Goal: Task Accomplishment & Management: Manage account settings

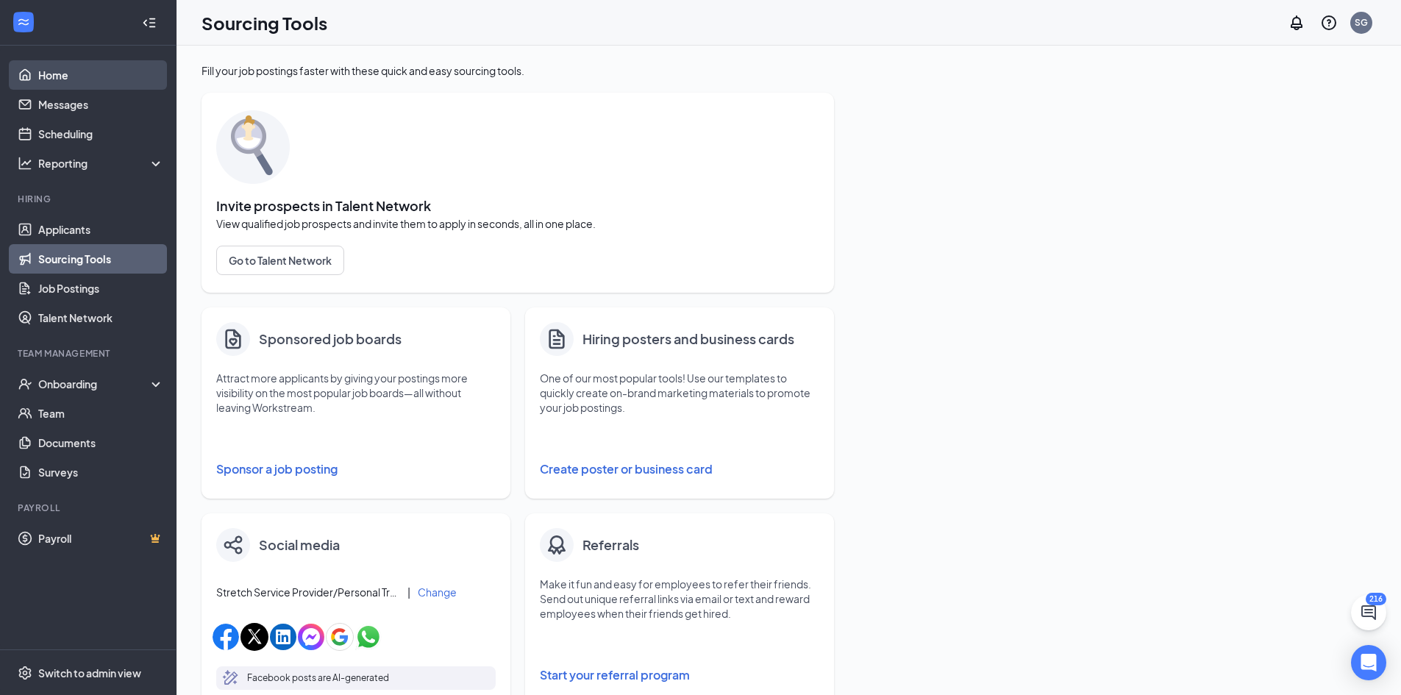
click at [76, 65] on link "Home" at bounding box center [101, 74] width 126 height 29
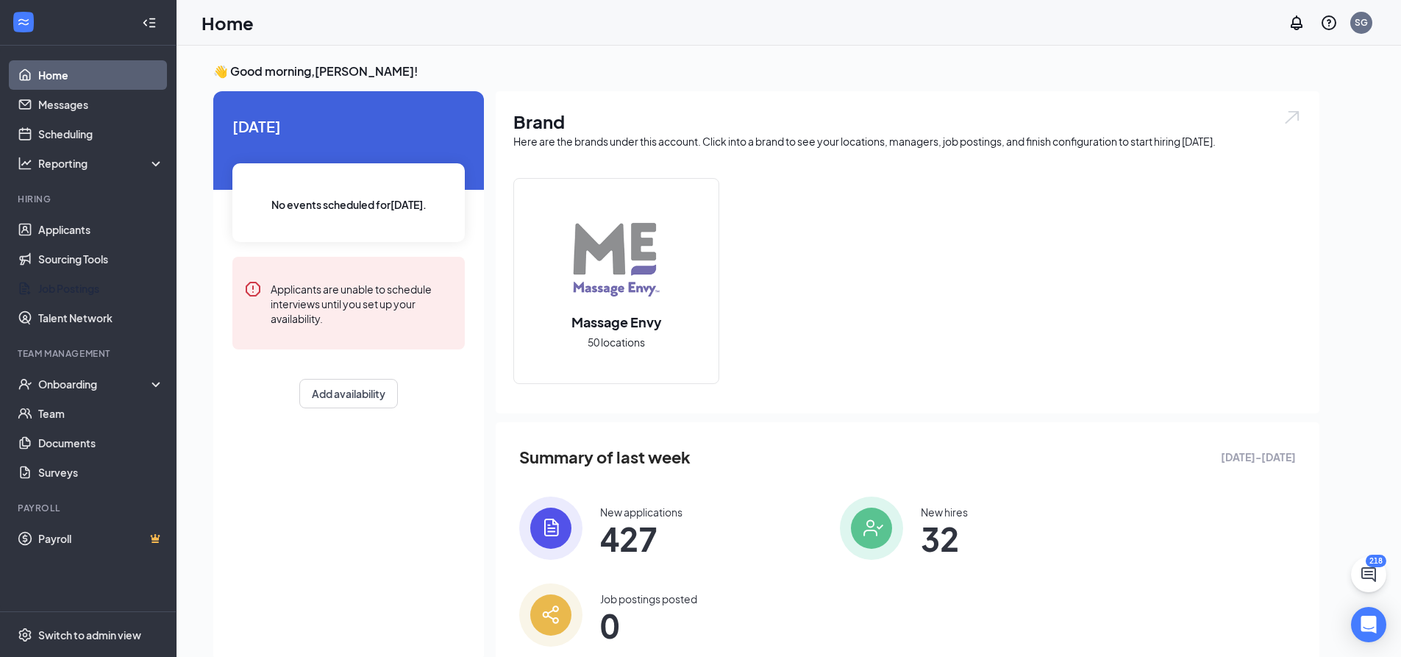
drag, startPoint x: 59, startPoint y: 291, endPoint x: 94, endPoint y: 364, distance: 81.6
click at [59, 291] on link "Job Postings" at bounding box center [101, 288] width 126 height 29
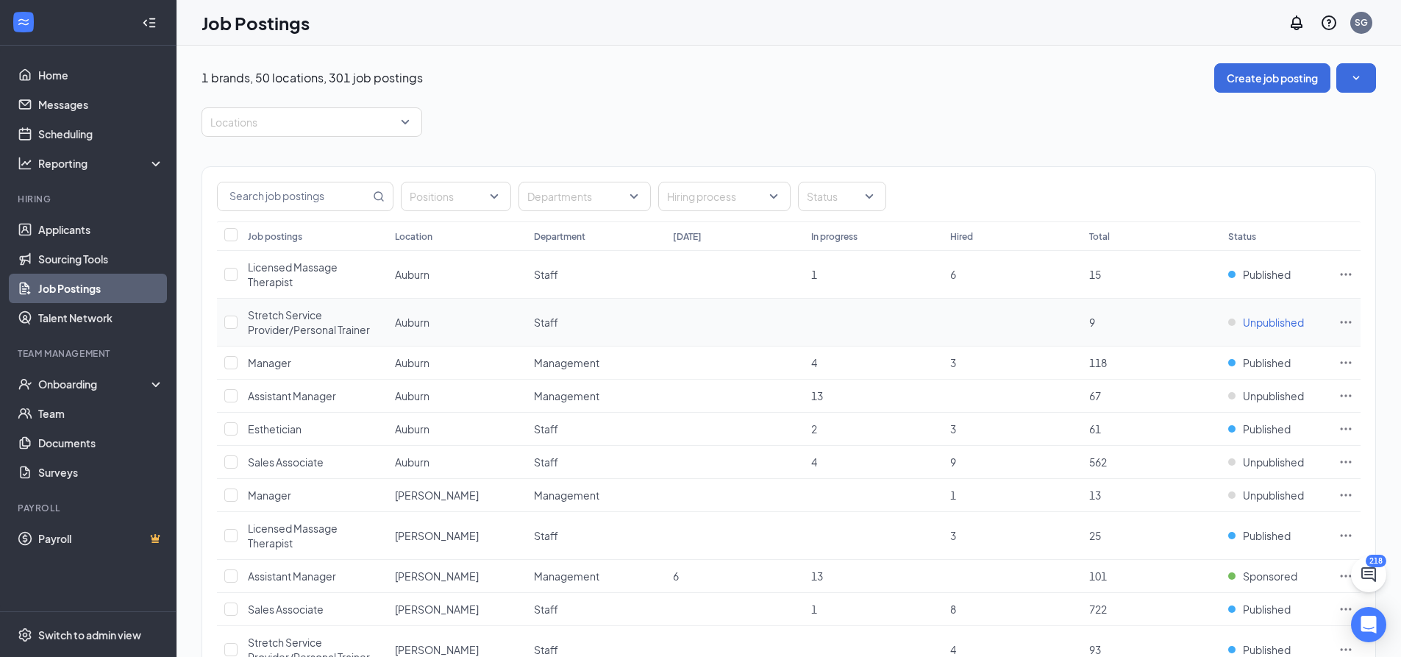
click at [1265, 322] on span "Unpublished" at bounding box center [1273, 322] width 61 height 15
click at [97, 230] on link "Applicants" at bounding box center [101, 229] width 126 height 29
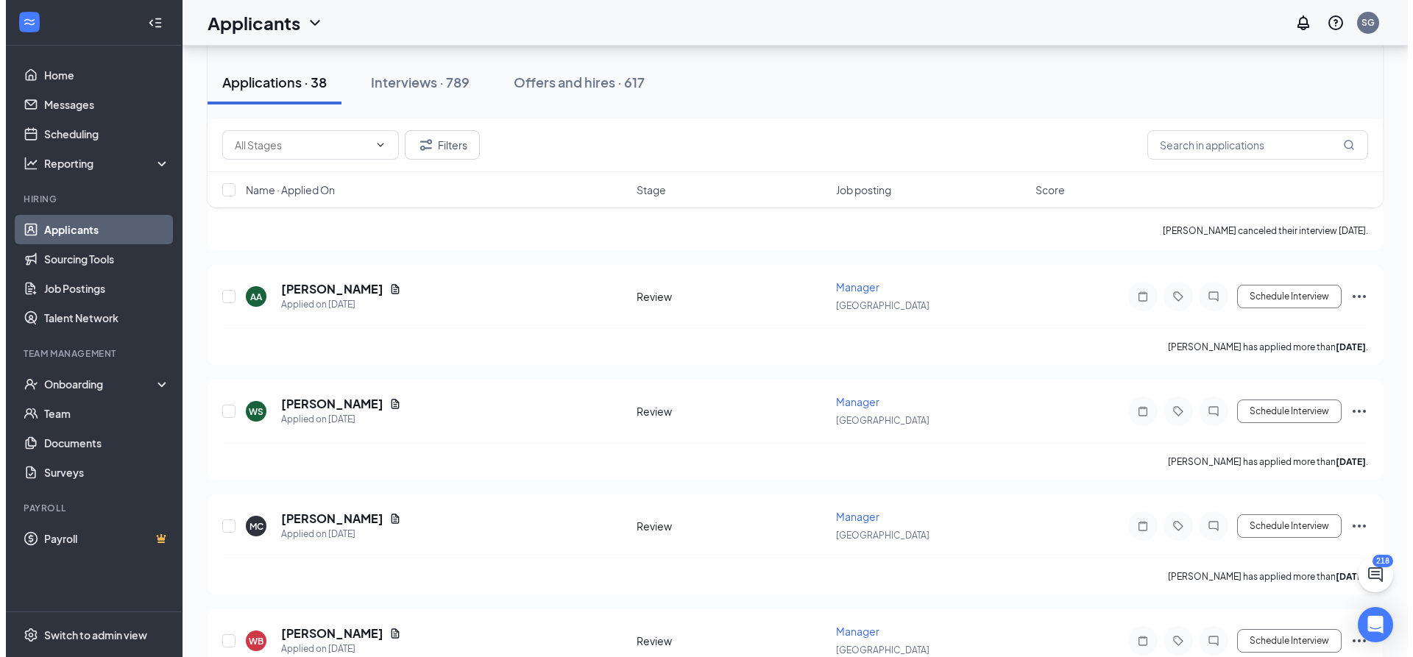
scroll to position [1305, 0]
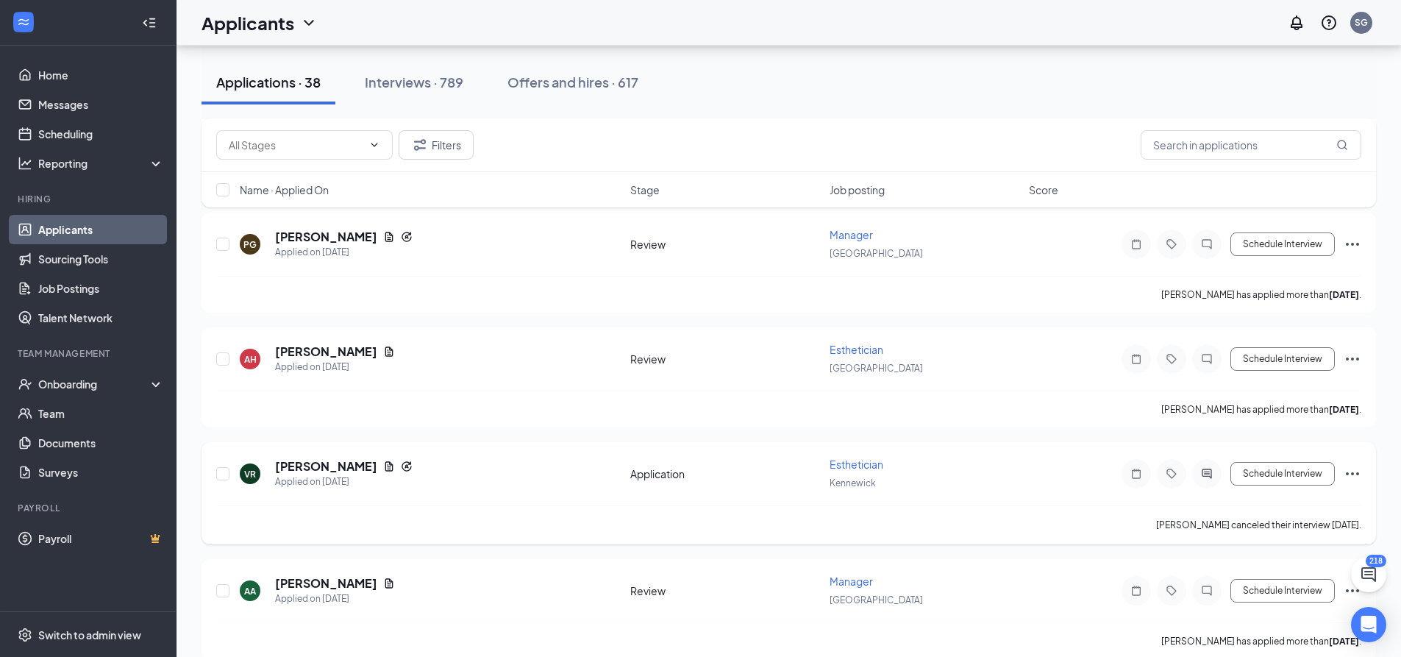
click at [299, 352] on h5 "ASHLEY HOEFFS" at bounding box center [326, 352] width 102 height 16
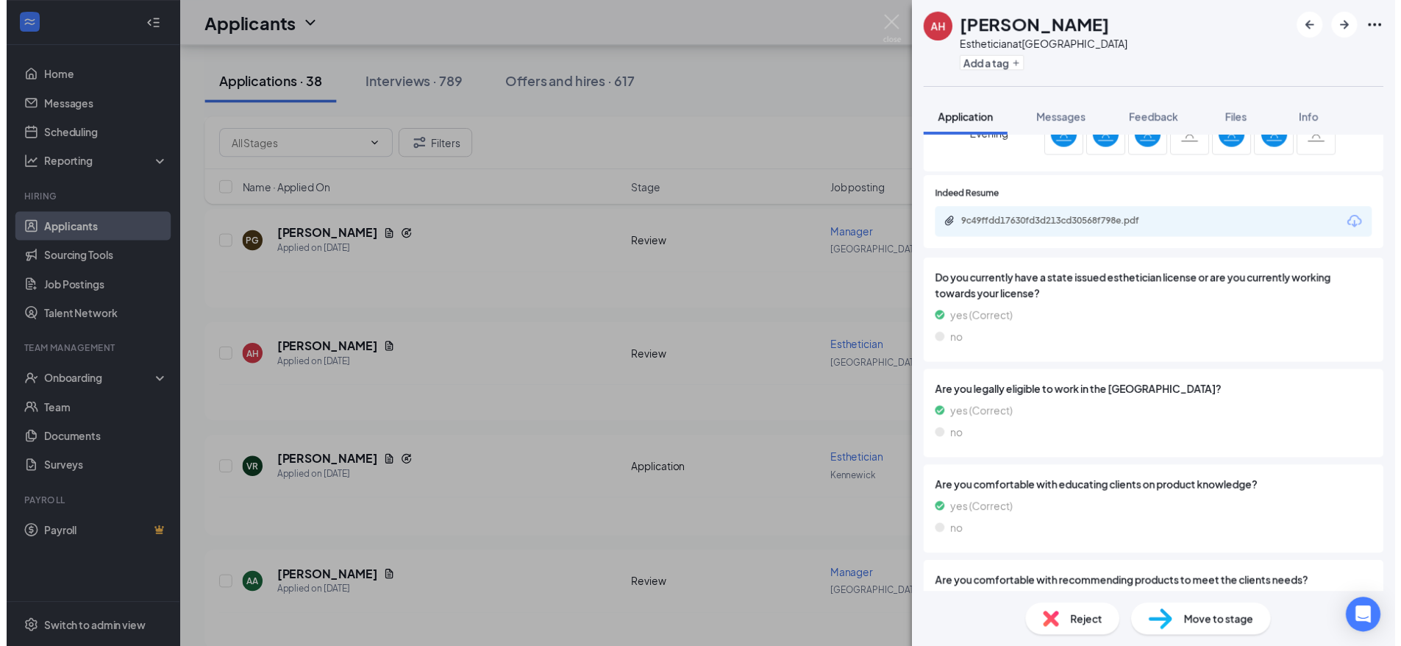
scroll to position [945, 0]
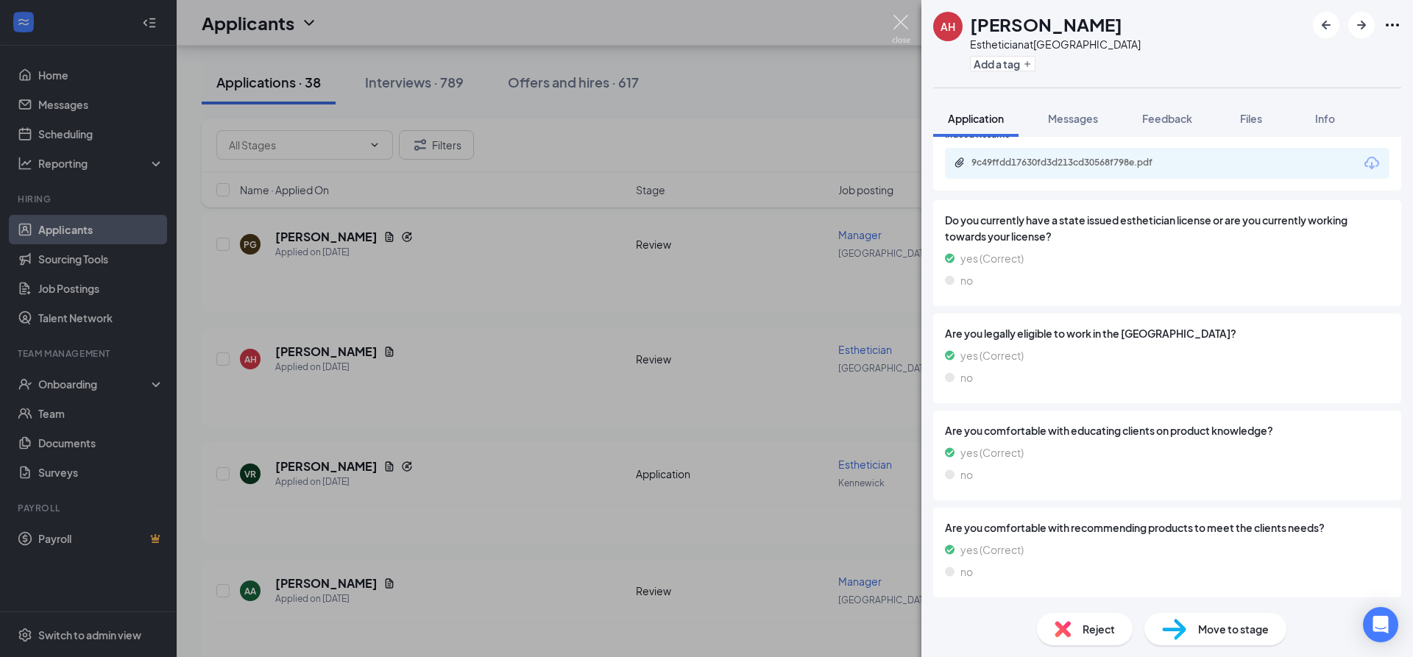
drag, startPoint x: 903, startPoint y: 15, endPoint x: 794, endPoint y: 143, distance: 168.5
click at [903, 15] on img at bounding box center [901, 29] width 18 height 29
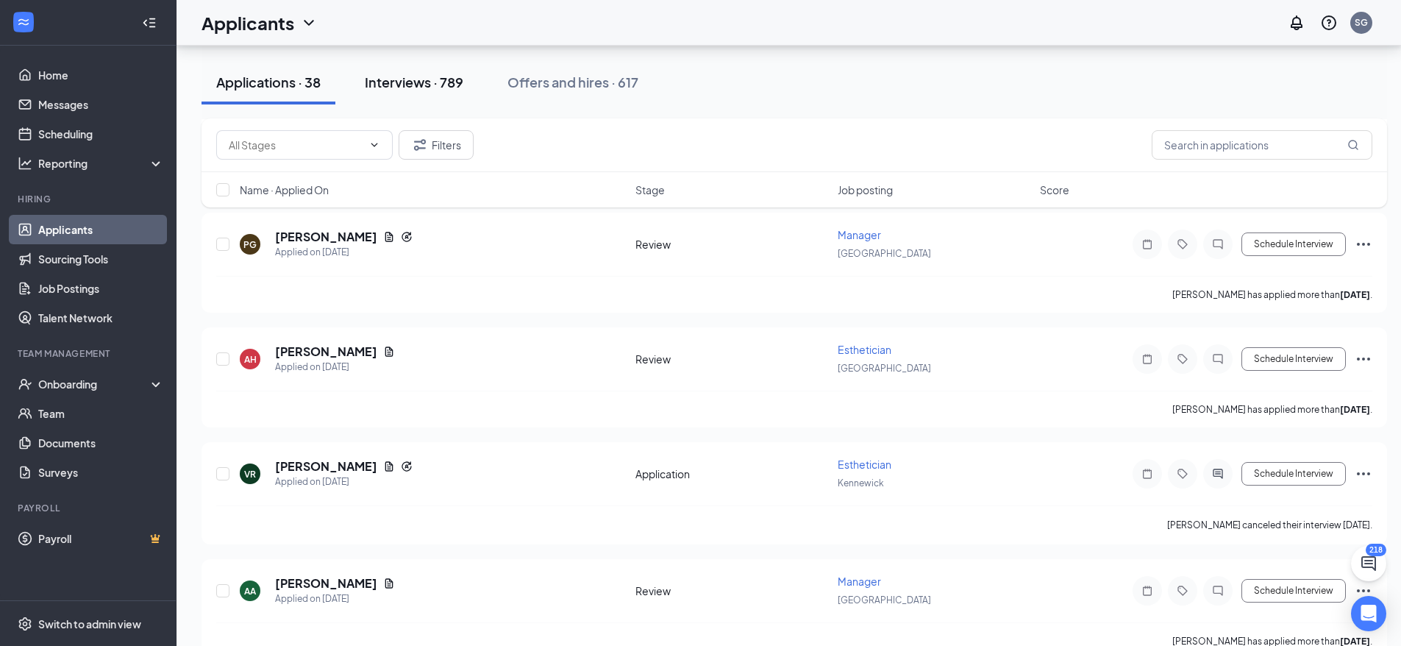
click at [390, 84] on div "Interviews · 789" at bounding box center [414, 82] width 99 height 18
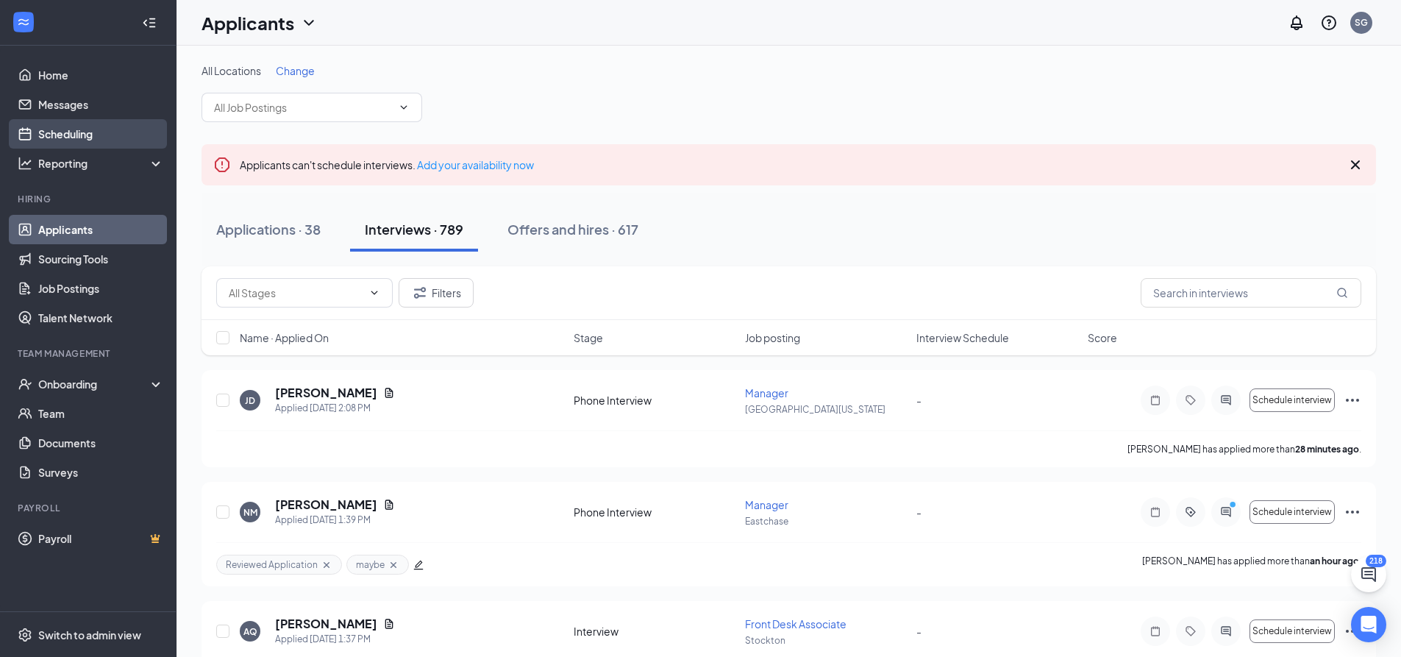
click at [118, 131] on link "Scheduling" at bounding box center [101, 133] width 126 height 29
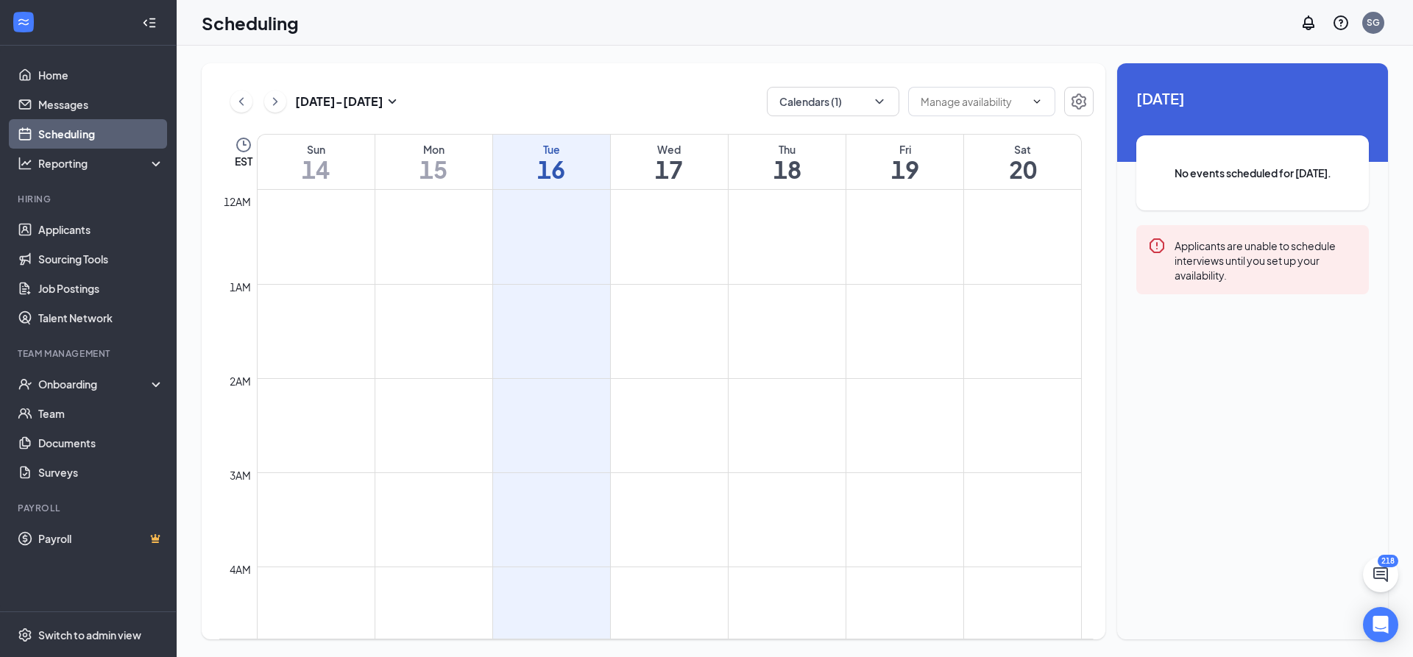
scroll to position [723, 0]
click at [235, 102] on icon "ChevronLeft" at bounding box center [241, 102] width 15 height 18
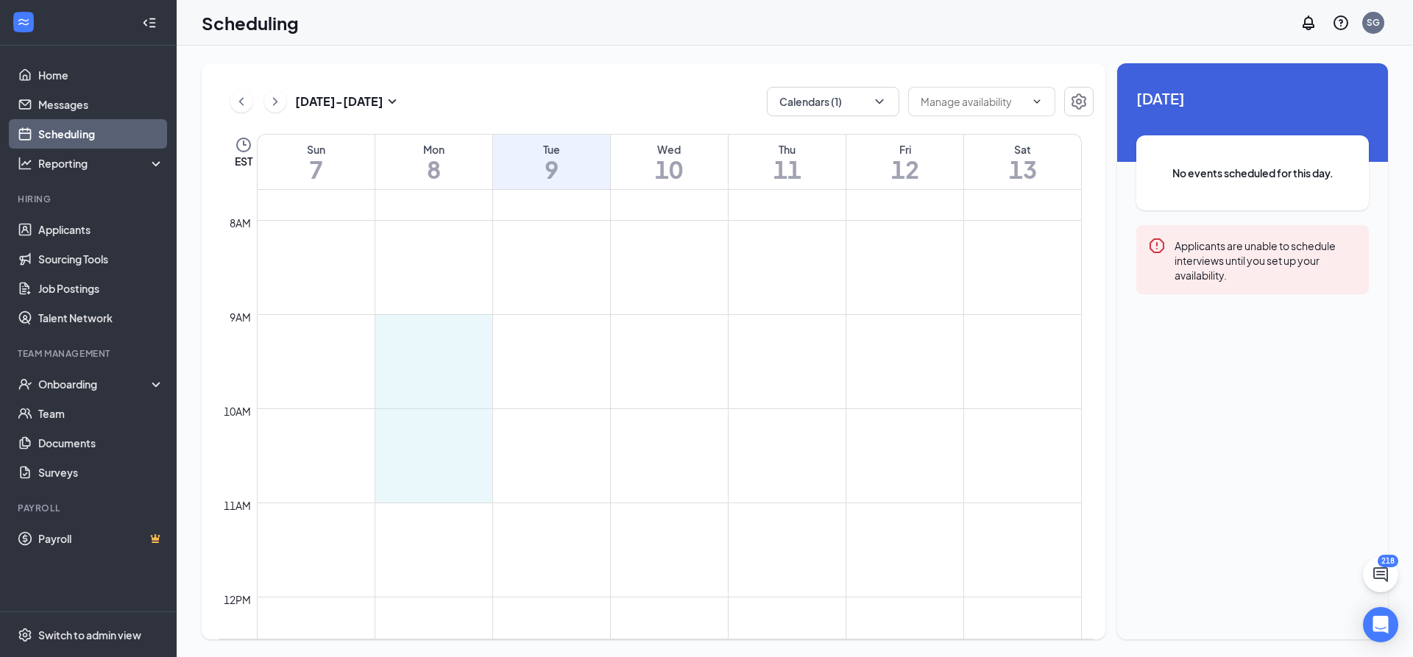
drag, startPoint x: 380, startPoint y: 317, endPoint x: 447, endPoint y: 481, distance: 177.2
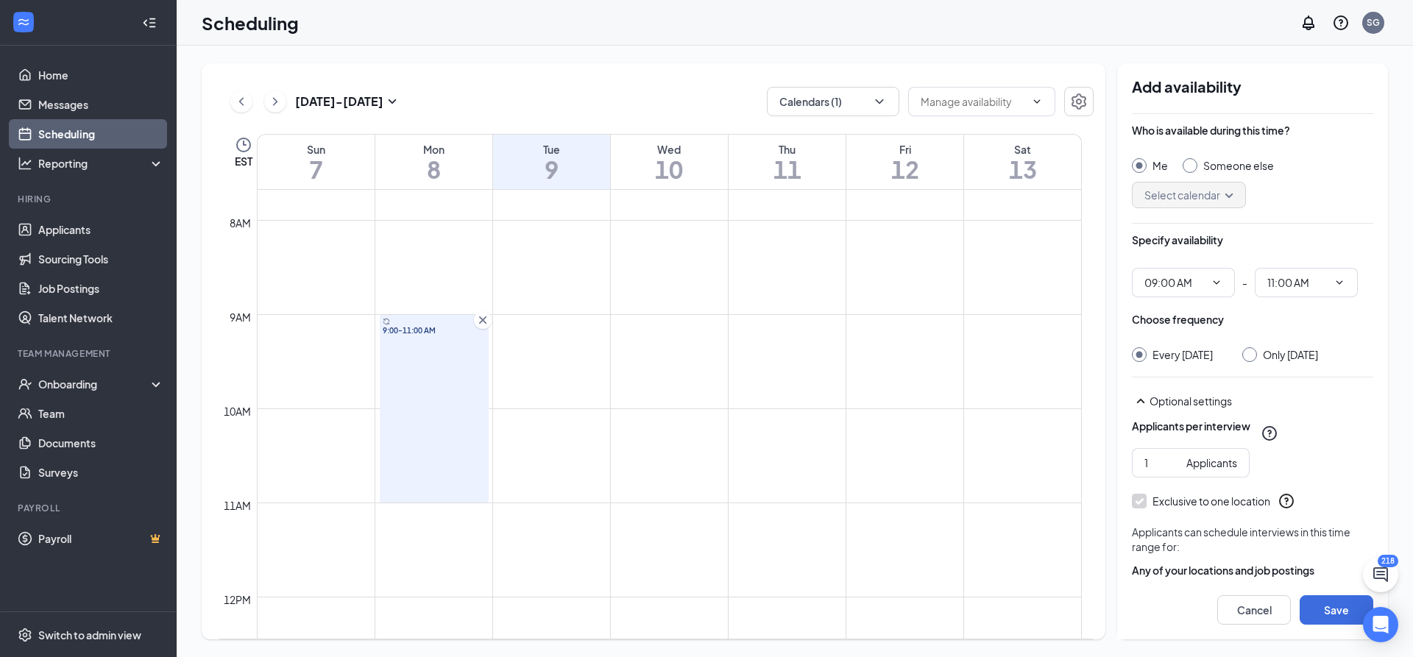
type input "09:00 AM"
type input "11:00 AM"
click at [480, 322] on icon "Cross" at bounding box center [482, 319] width 7 height 7
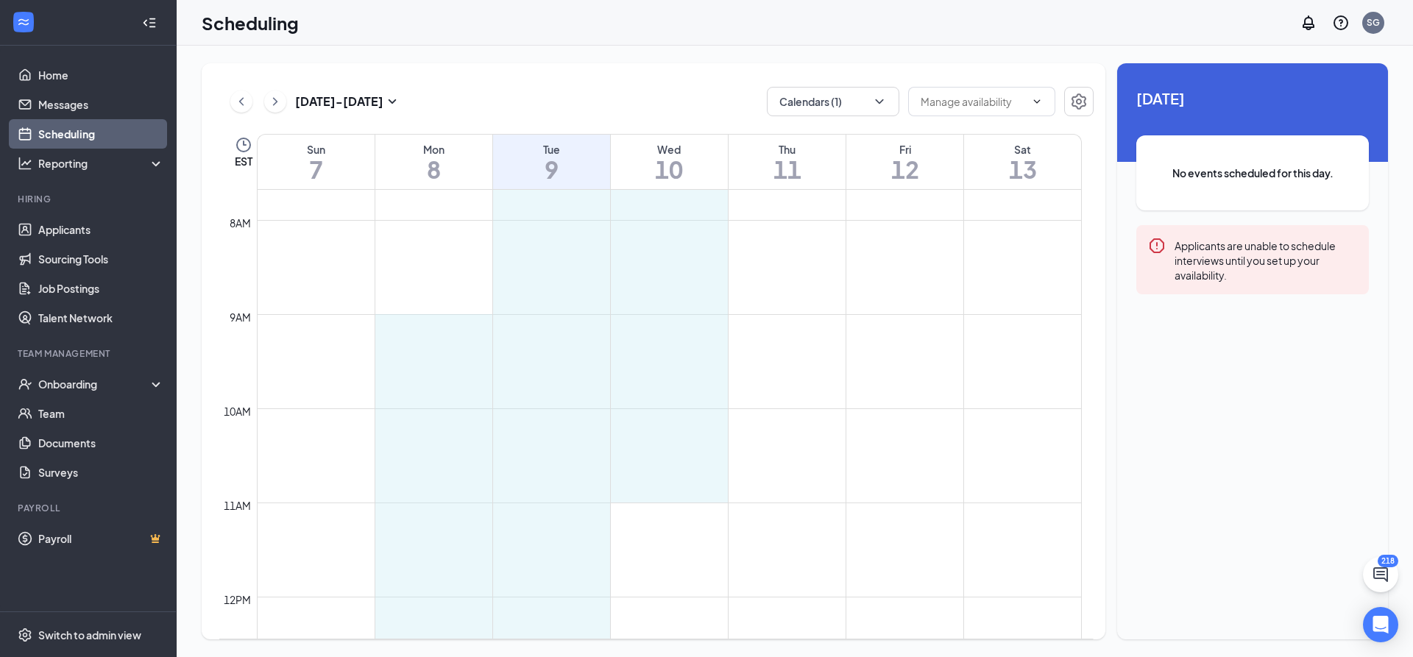
drag, startPoint x: 383, startPoint y: 317, endPoint x: 670, endPoint y: 490, distance: 335.0
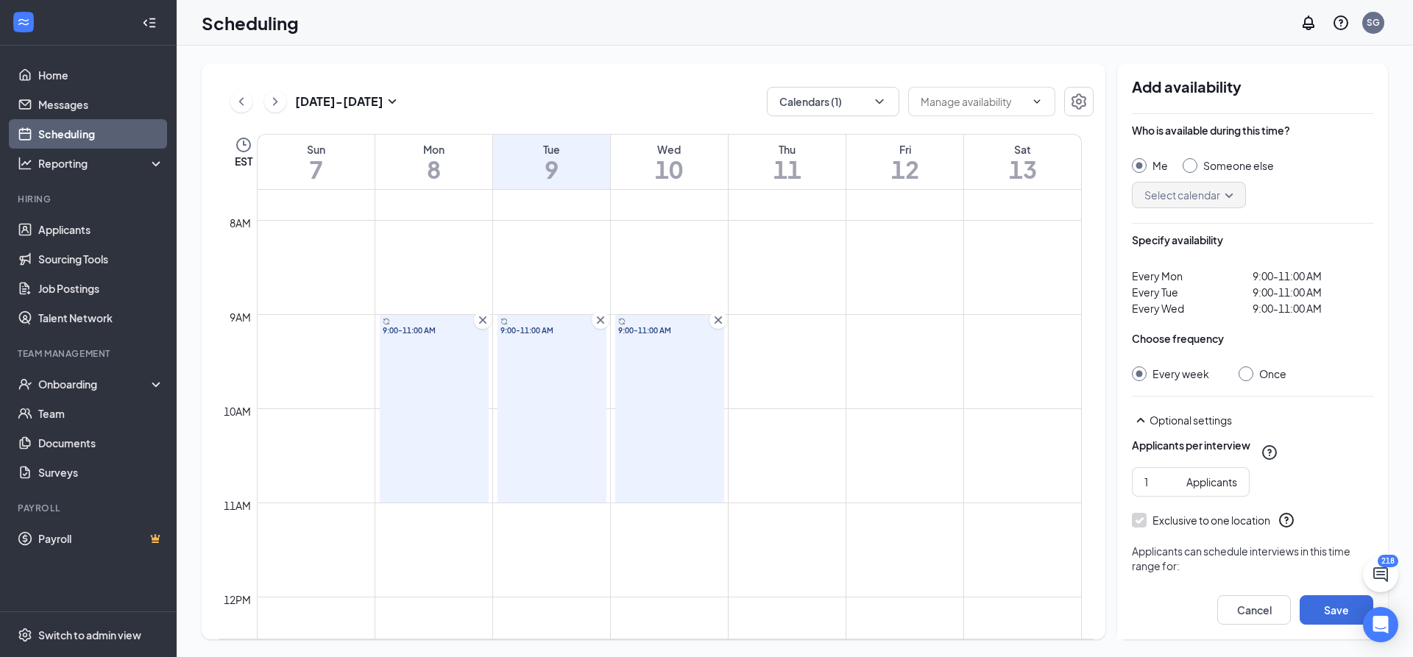
click at [1282, 375] on div "Once" at bounding box center [1272, 373] width 27 height 15
click at [1248, 375] on input "Once" at bounding box center [1243, 371] width 10 height 10
radio input "true"
radio input "false"
click at [717, 322] on icon "Cross" at bounding box center [718, 320] width 15 height 15
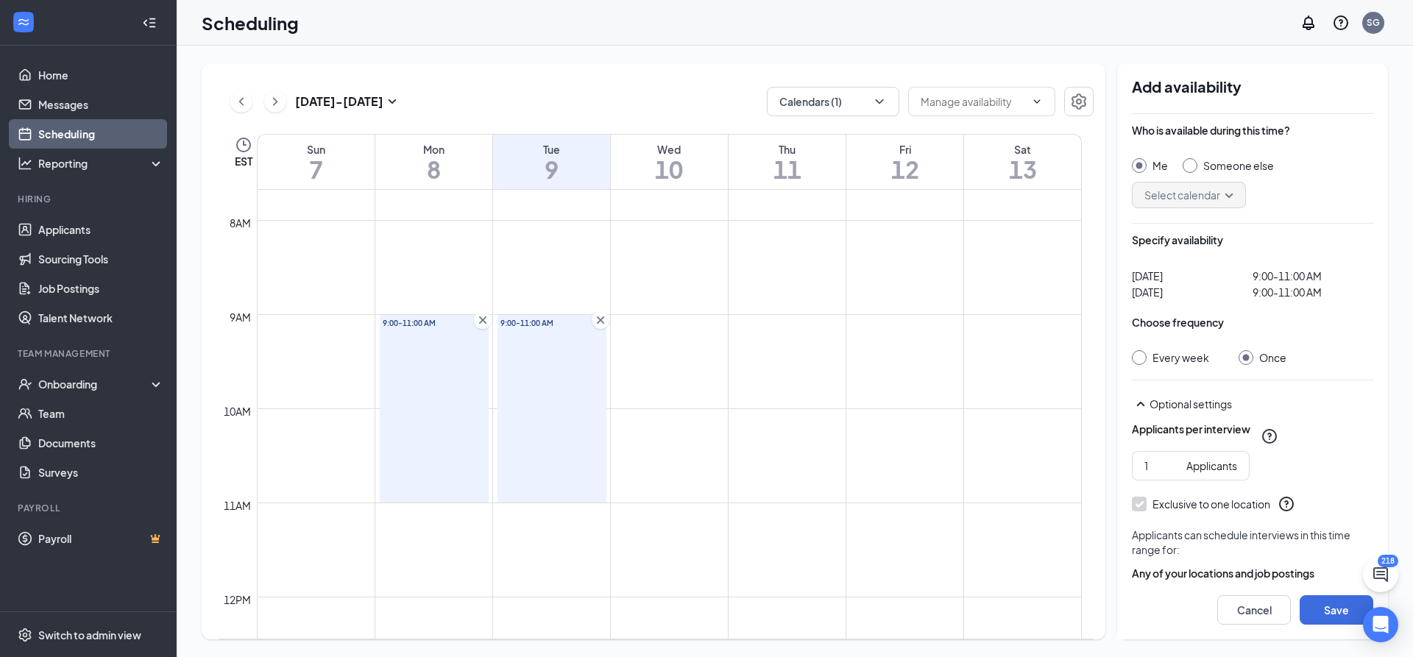
click at [602, 321] on icon "Cross" at bounding box center [600, 319] width 7 height 7
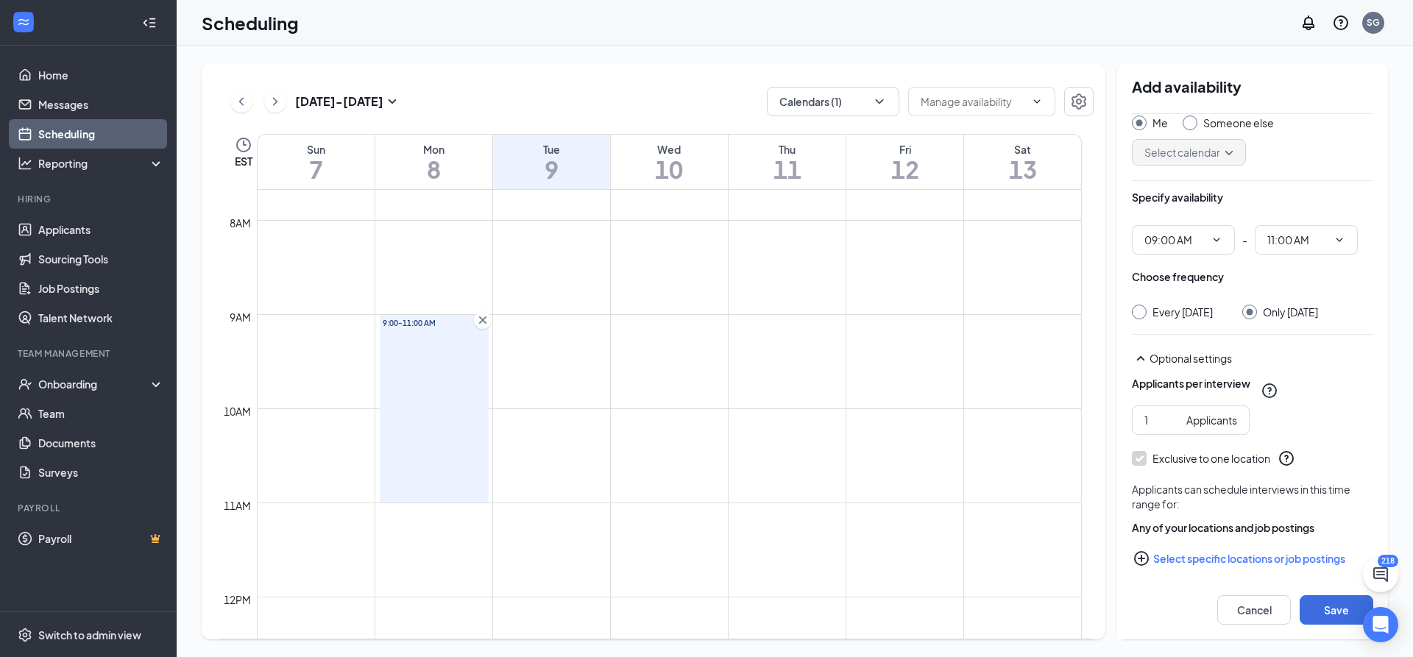
scroll to position [65, 0]
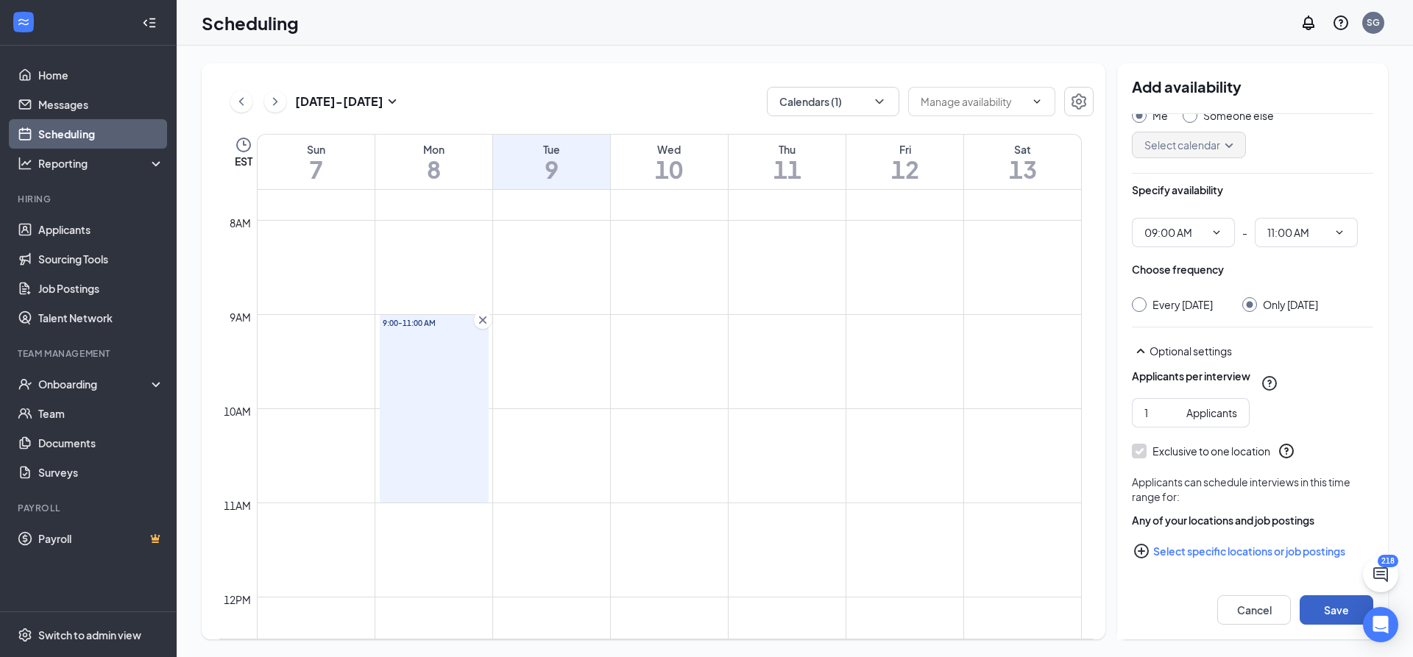
click at [1340, 611] on button "Save" at bounding box center [1336, 609] width 74 height 29
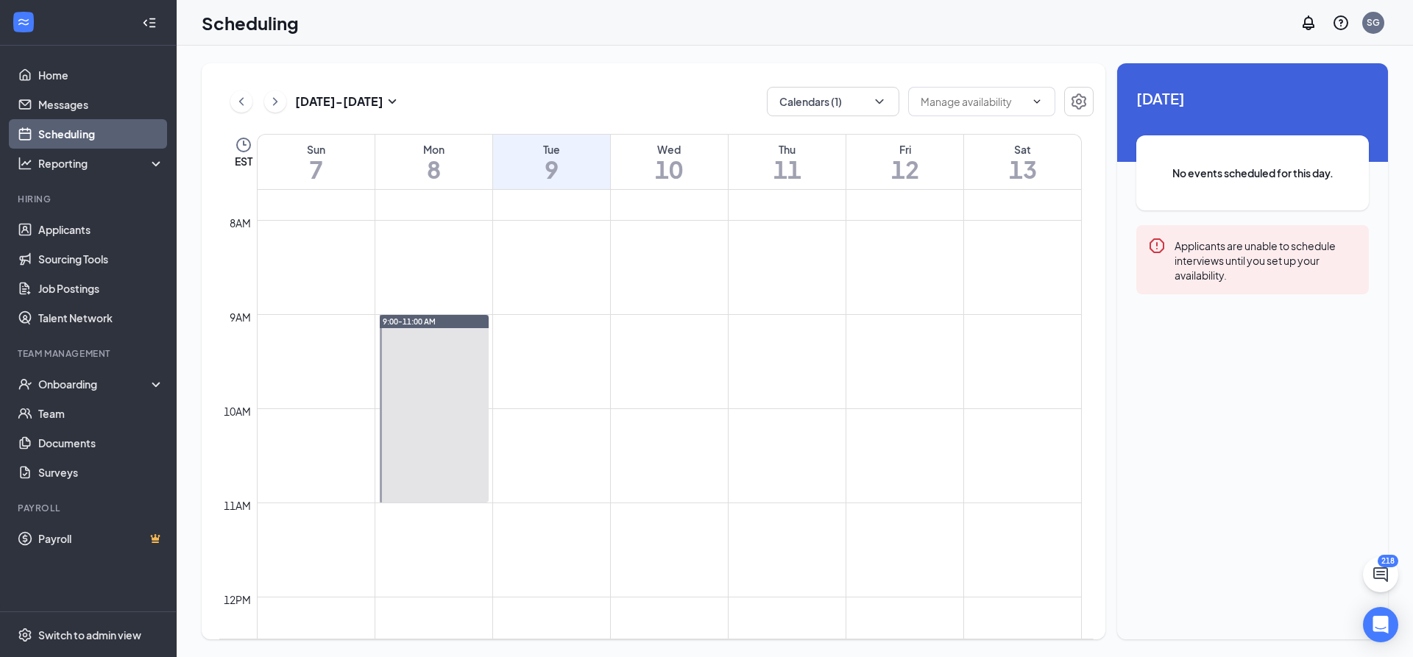
click at [426, 321] on span "9:00-11:00 AM" at bounding box center [409, 321] width 53 height 10
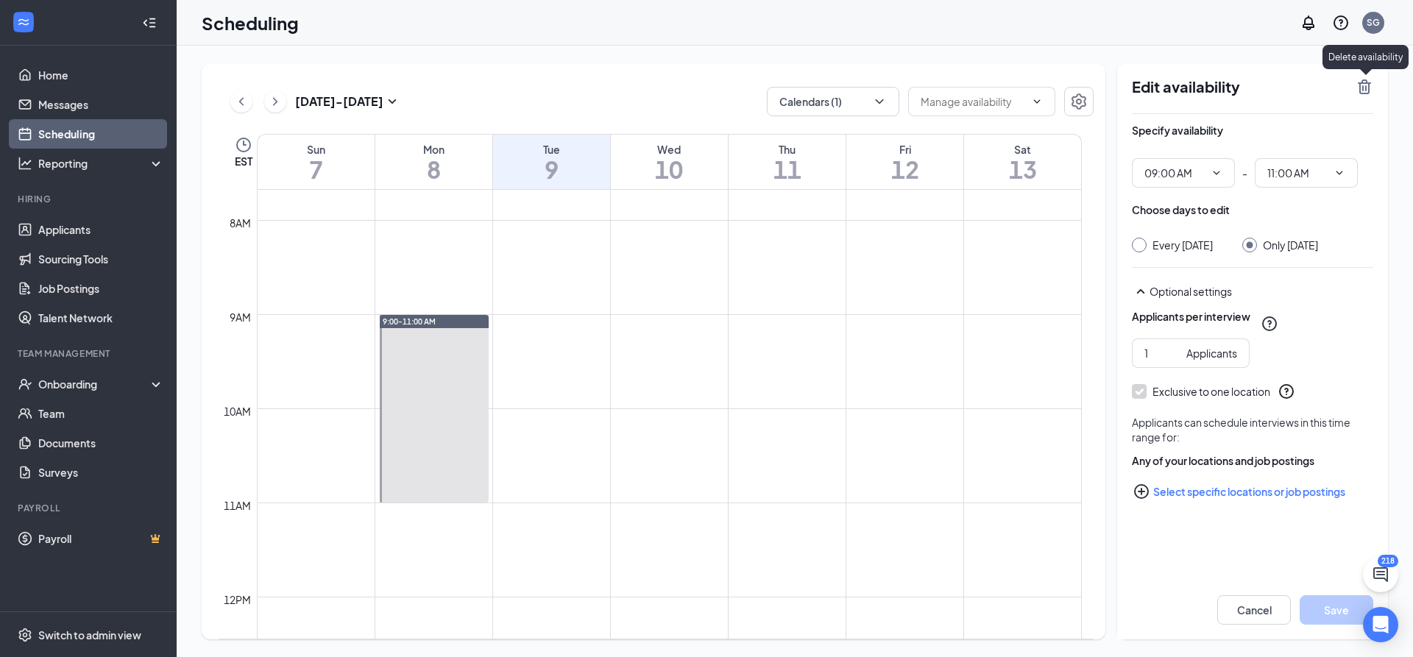
click at [1365, 87] on icon "TrashOutline" at bounding box center [1363, 86] width 13 height 15
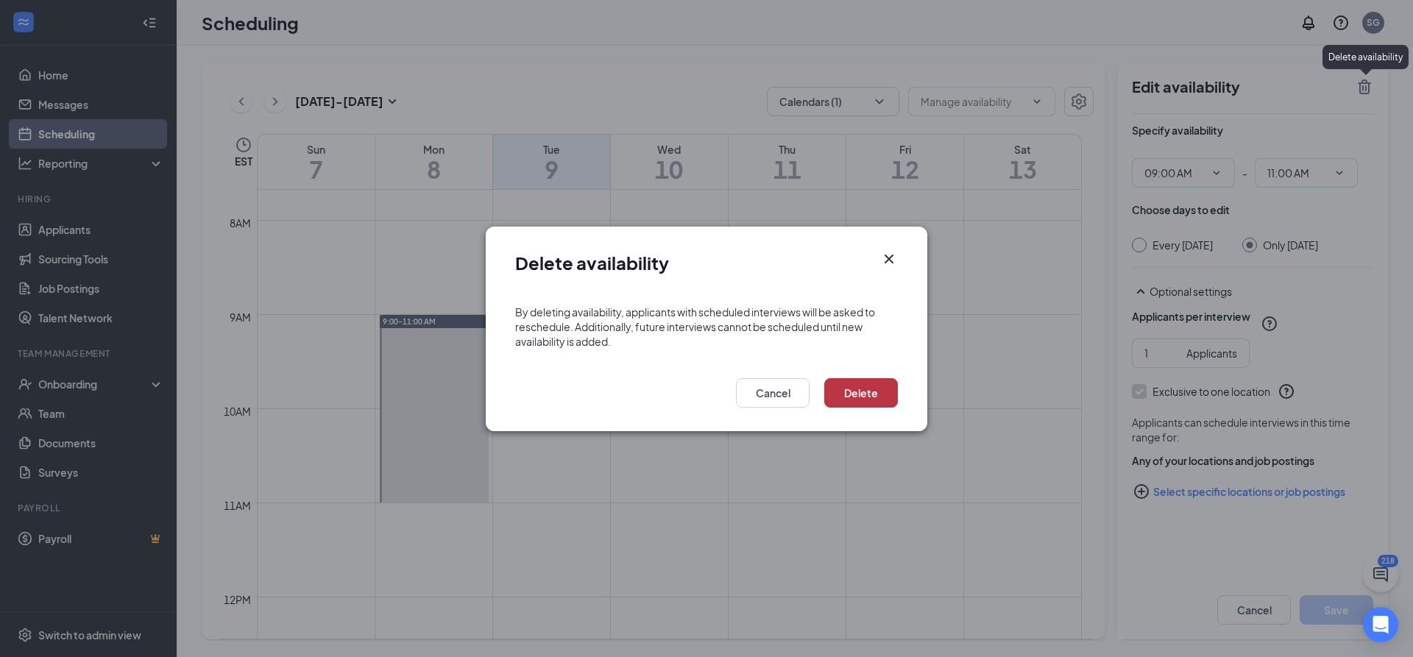
click at [848, 399] on button "Delete" at bounding box center [861, 392] width 74 height 29
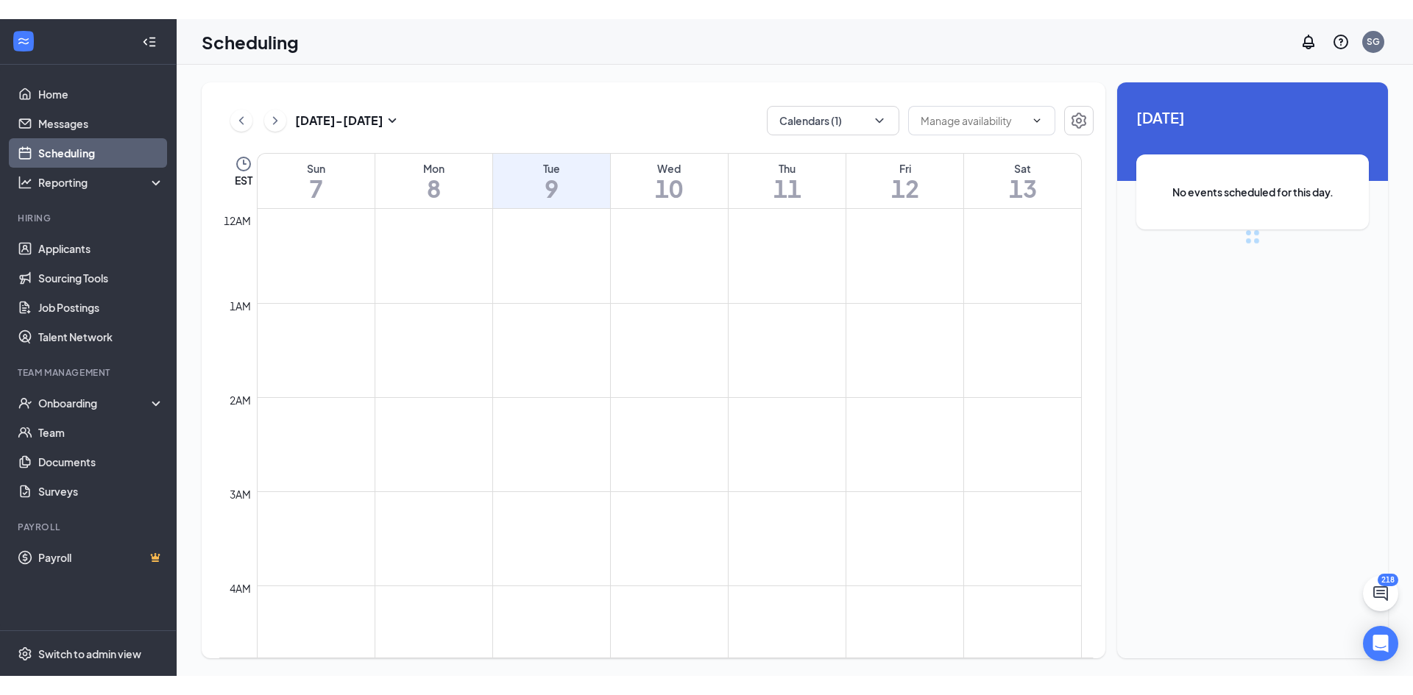
scroll to position [723, 0]
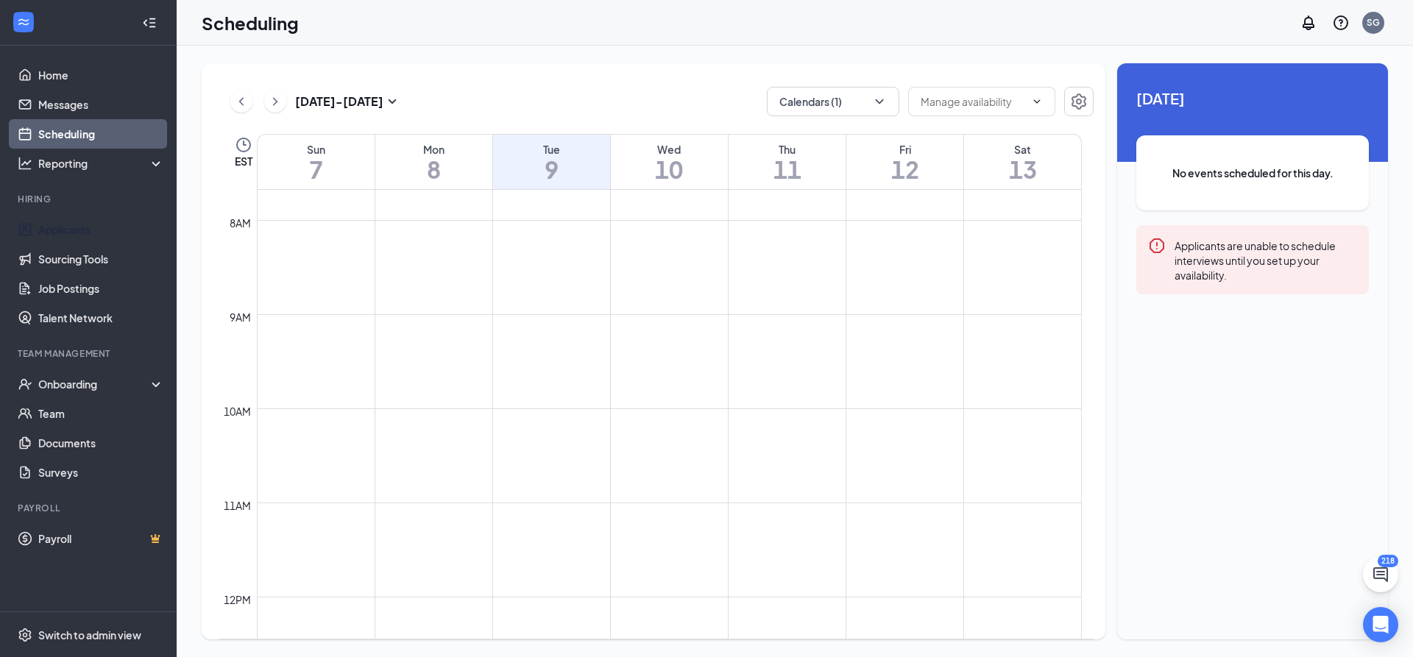
click at [47, 230] on link "Applicants" at bounding box center [101, 229] width 126 height 29
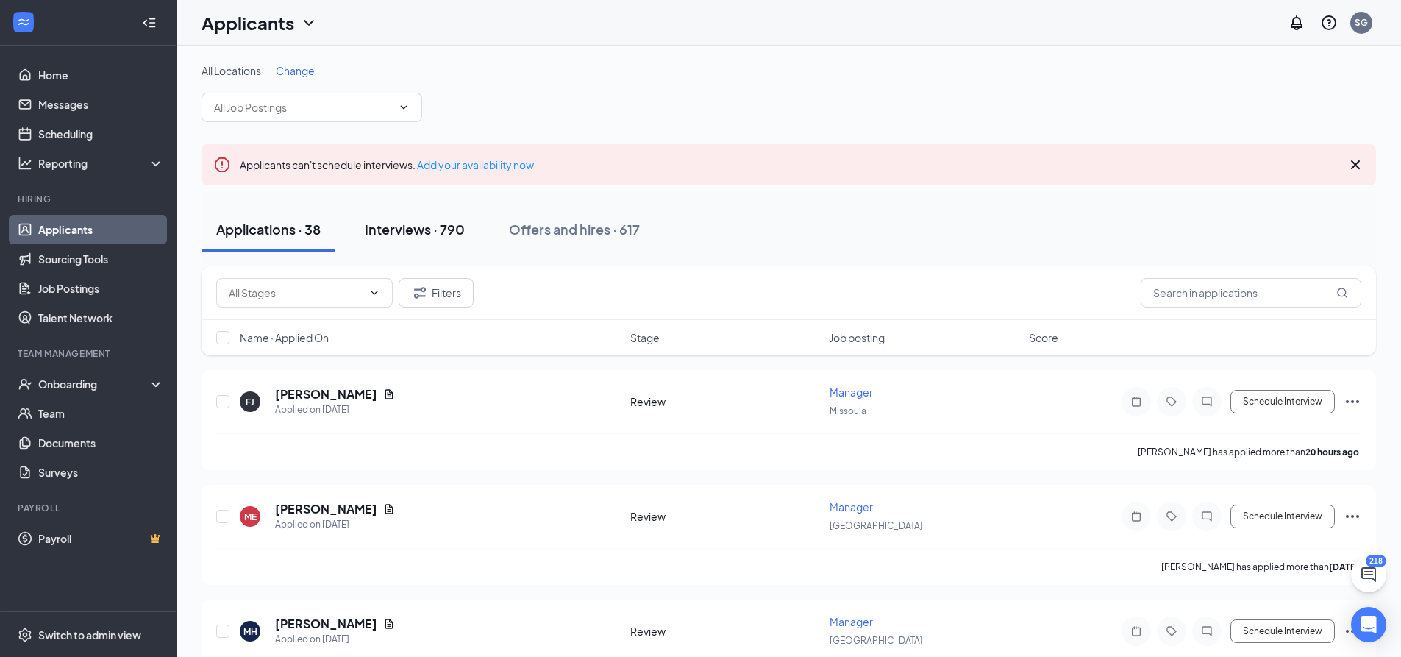
click at [464, 235] on div "Interviews · 790" at bounding box center [415, 229] width 100 height 18
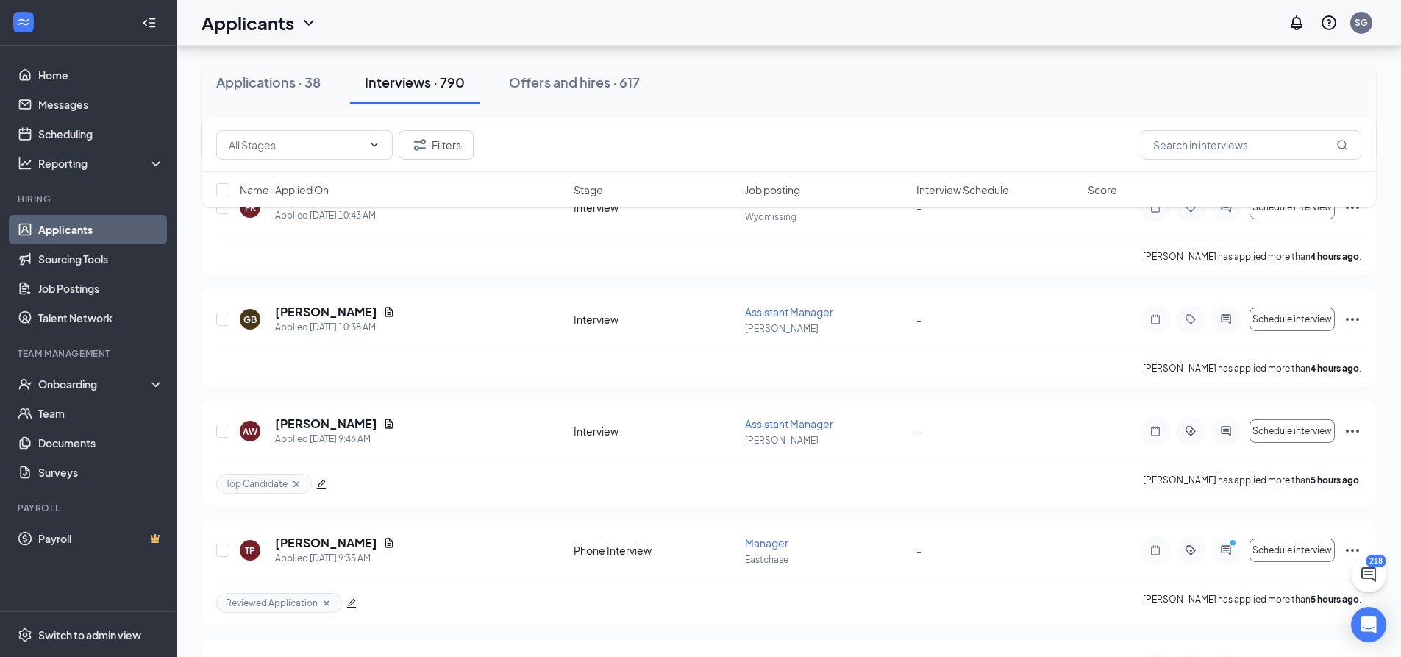
scroll to position [1136, 0]
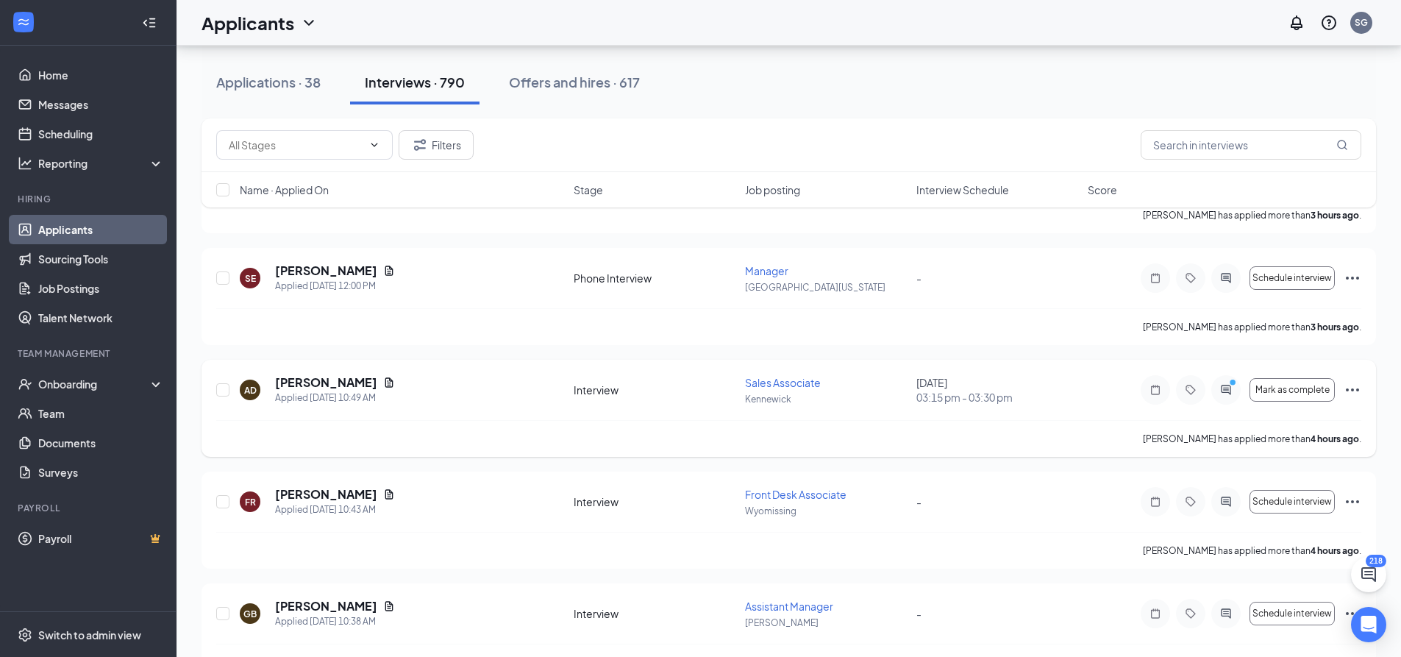
click at [1350, 388] on icon "Ellipses" at bounding box center [1353, 390] width 18 height 18
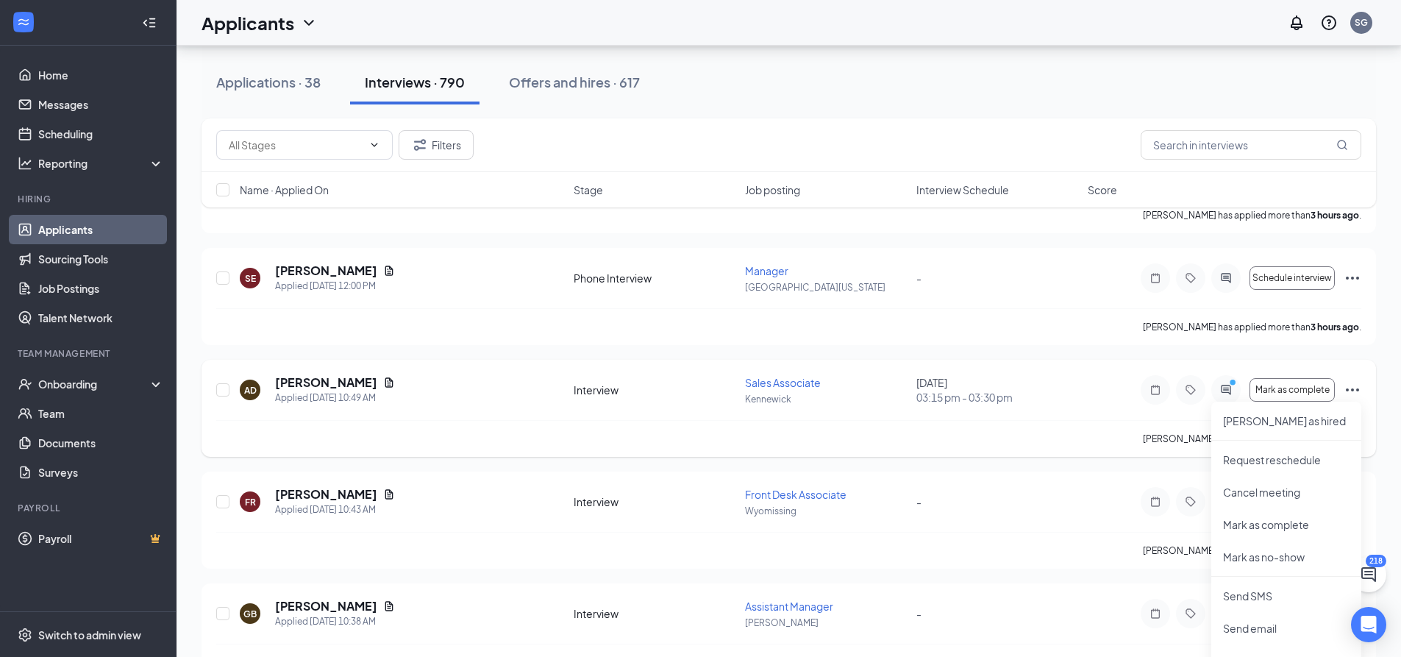
click at [1366, 382] on div "AD [PERSON_NAME] Applied [DATE] 10:49 AM Interview Sales Associate Kennewick [D…" at bounding box center [789, 408] width 1175 height 97
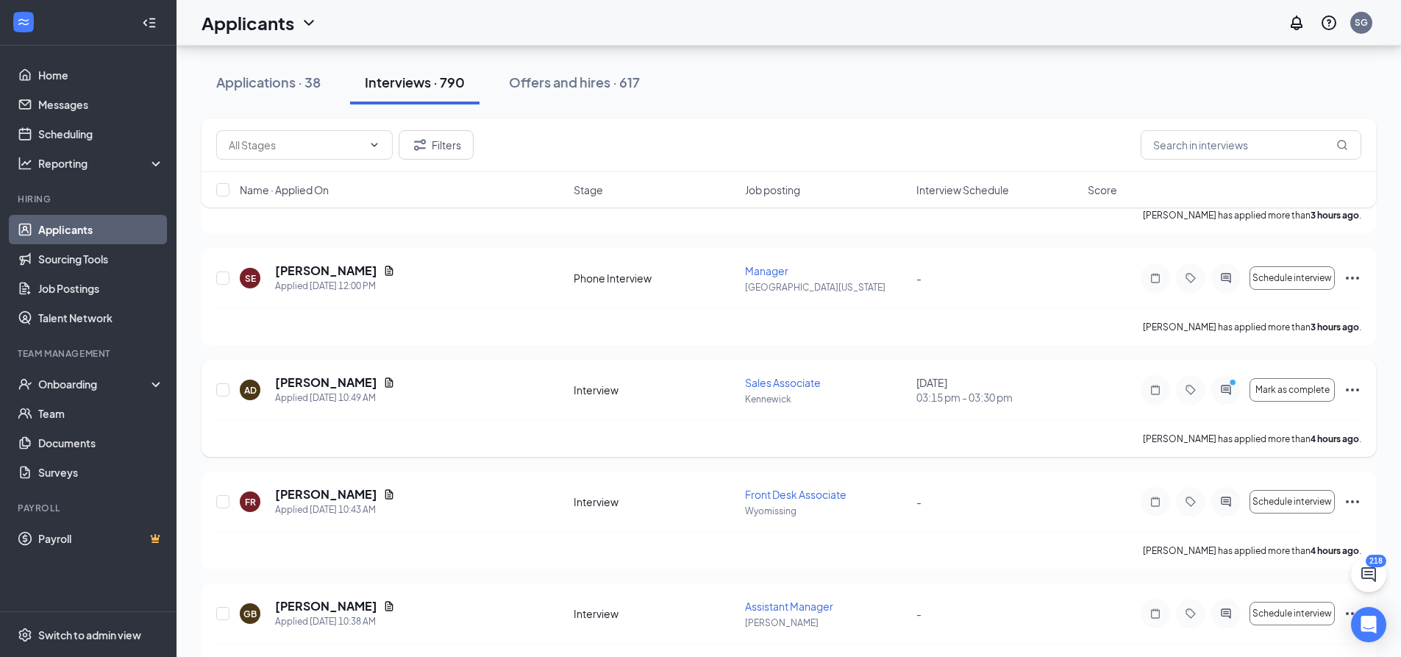
click at [1352, 386] on icon "Ellipses" at bounding box center [1353, 390] width 18 height 18
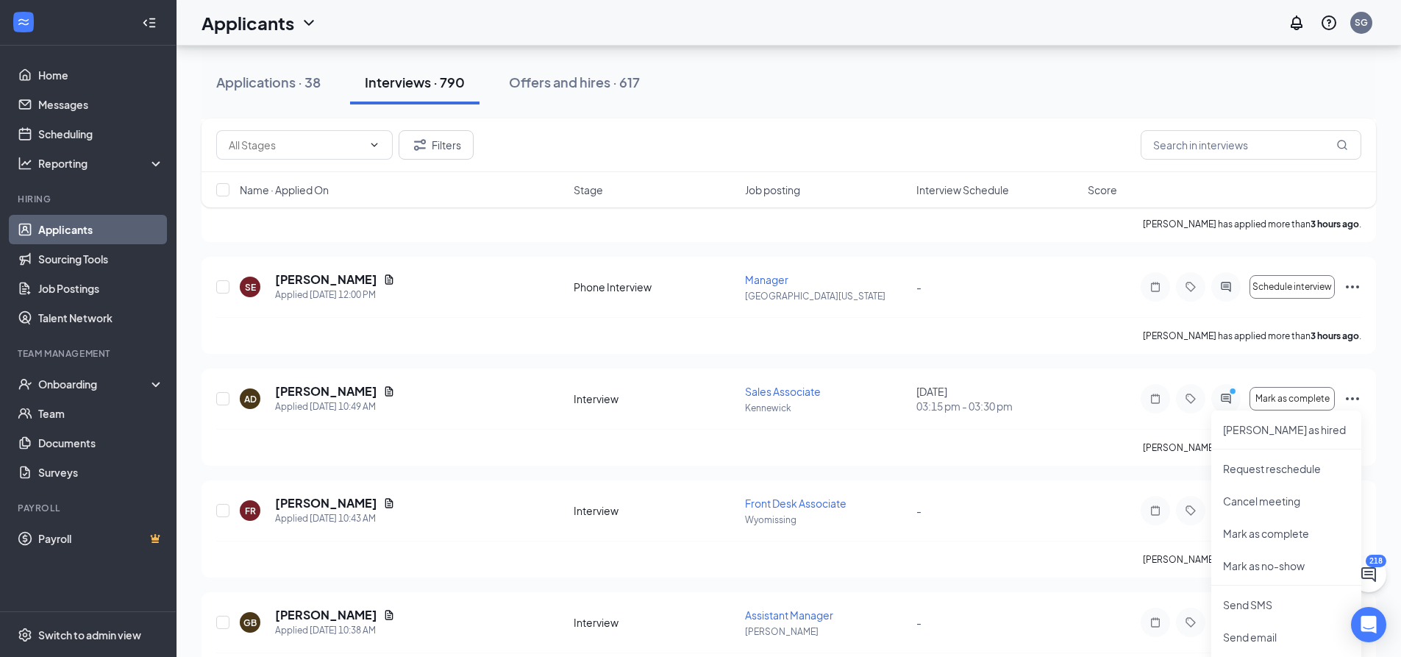
scroll to position [1062, 0]
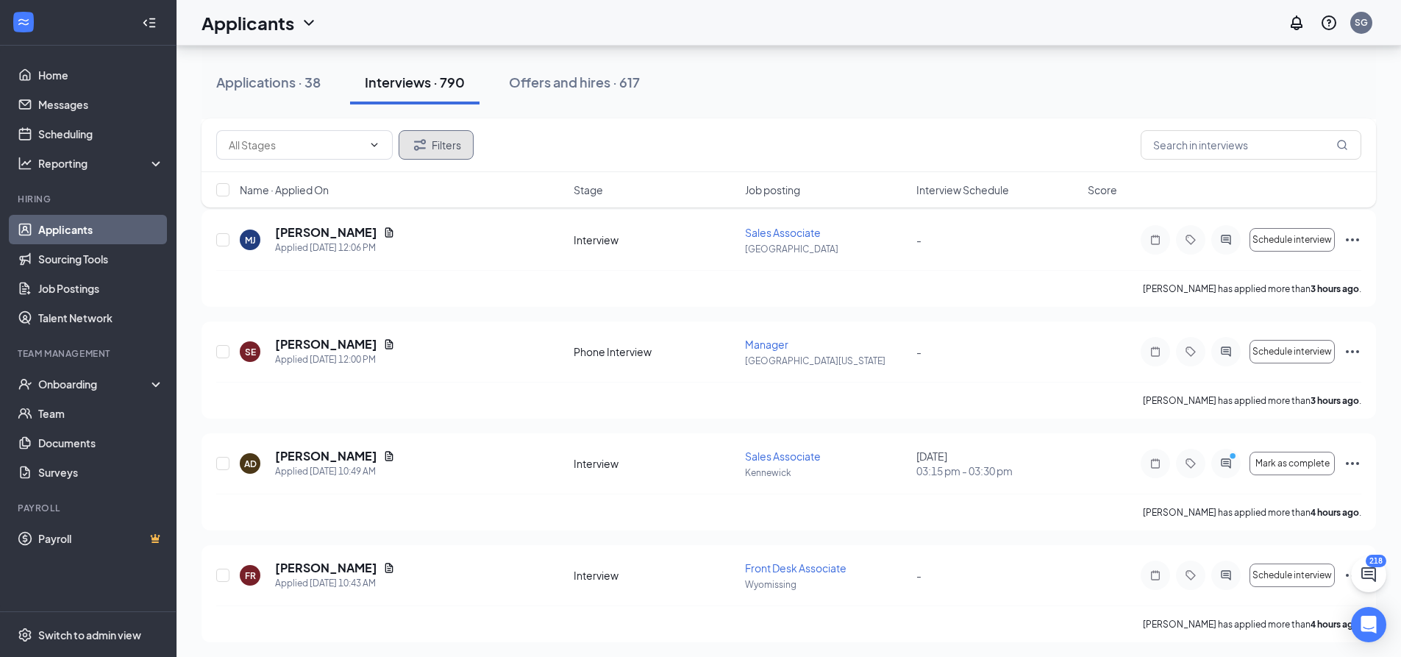
click at [431, 144] on button "Filters" at bounding box center [436, 144] width 75 height 29
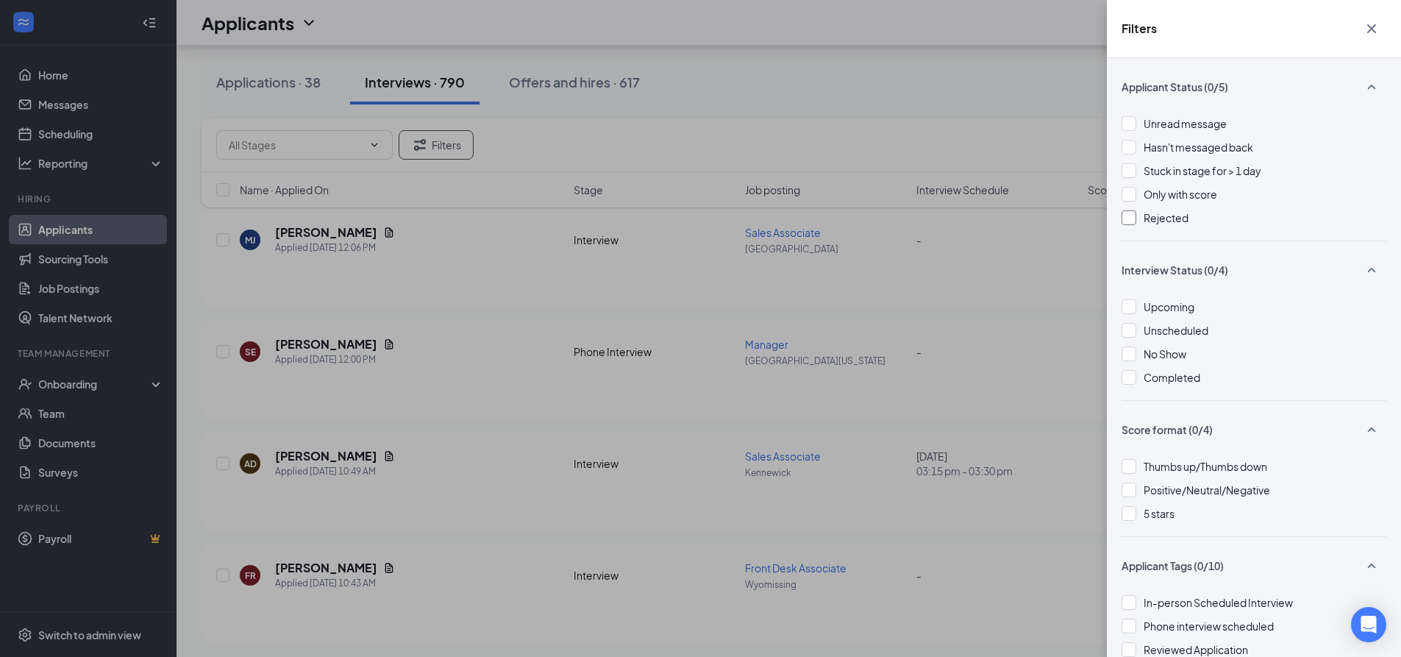
click at [1180, 218] on span "Rejected" at bounding box center [1166, 217] width 45 height 13
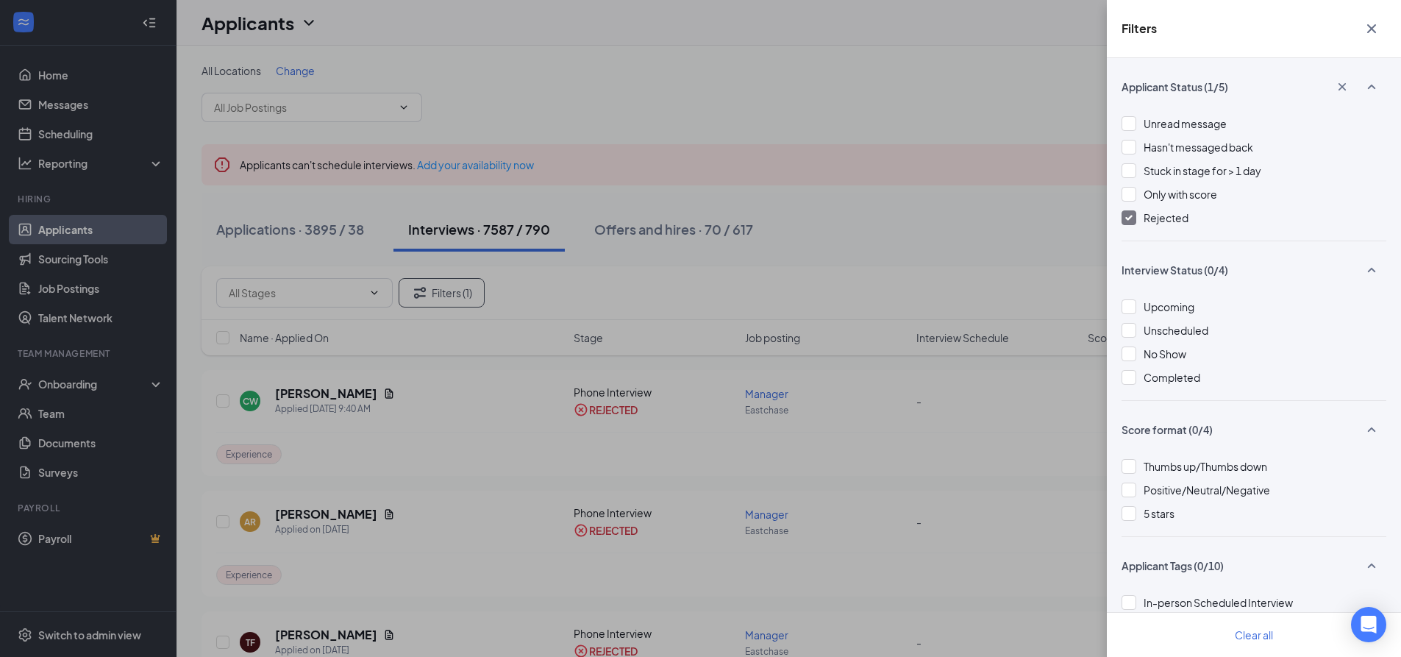
click at [1154, 221] on span "Rejected" at bounding box center [1166, 217] width 45 height 13
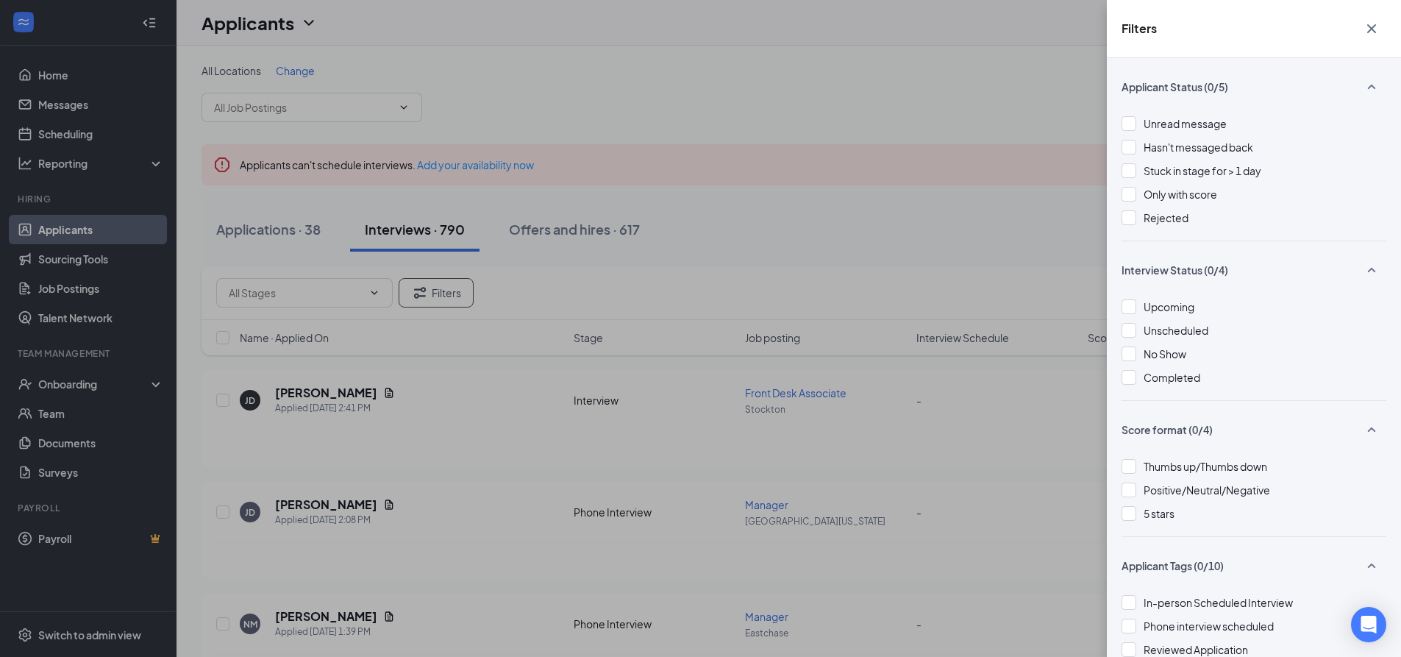
click at [1369, 26] on icon "Cross" at bounding box center [1372, 28] width 9 height 9
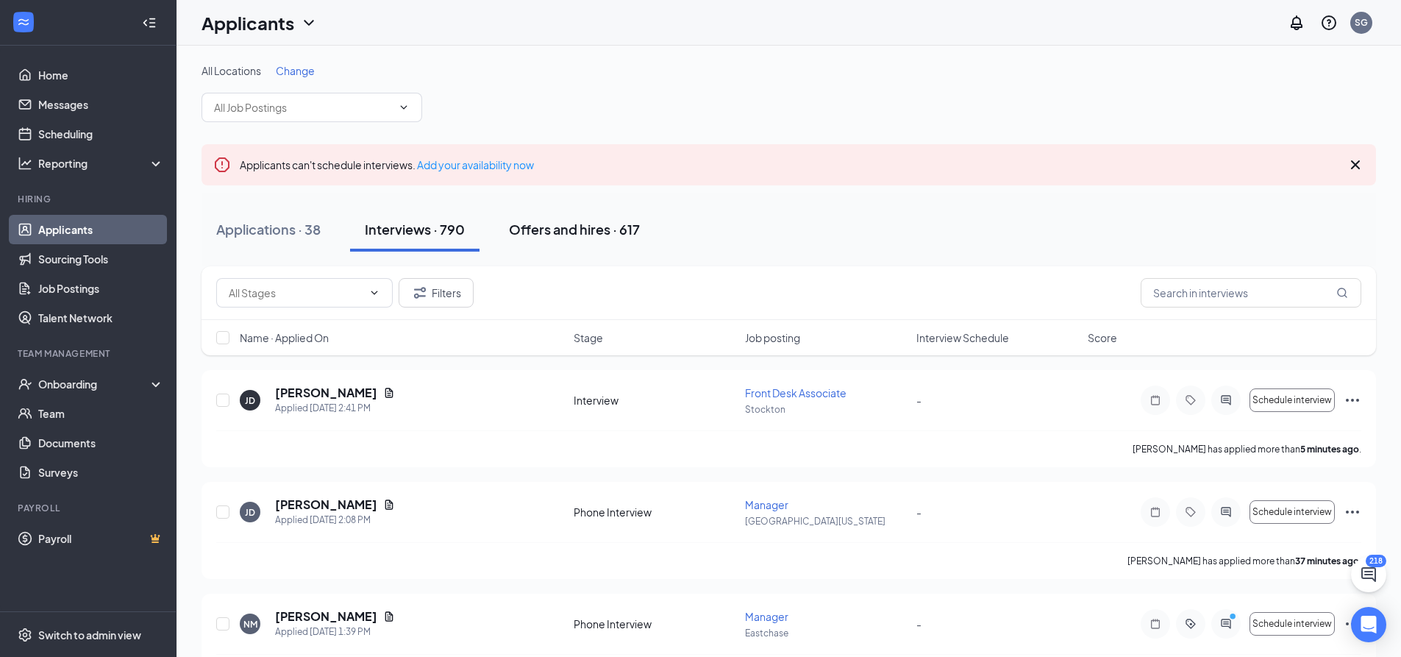
click at [546, 237] on div "Offers and hires · 617" at bounding box center [574, 229] width 131 height 18
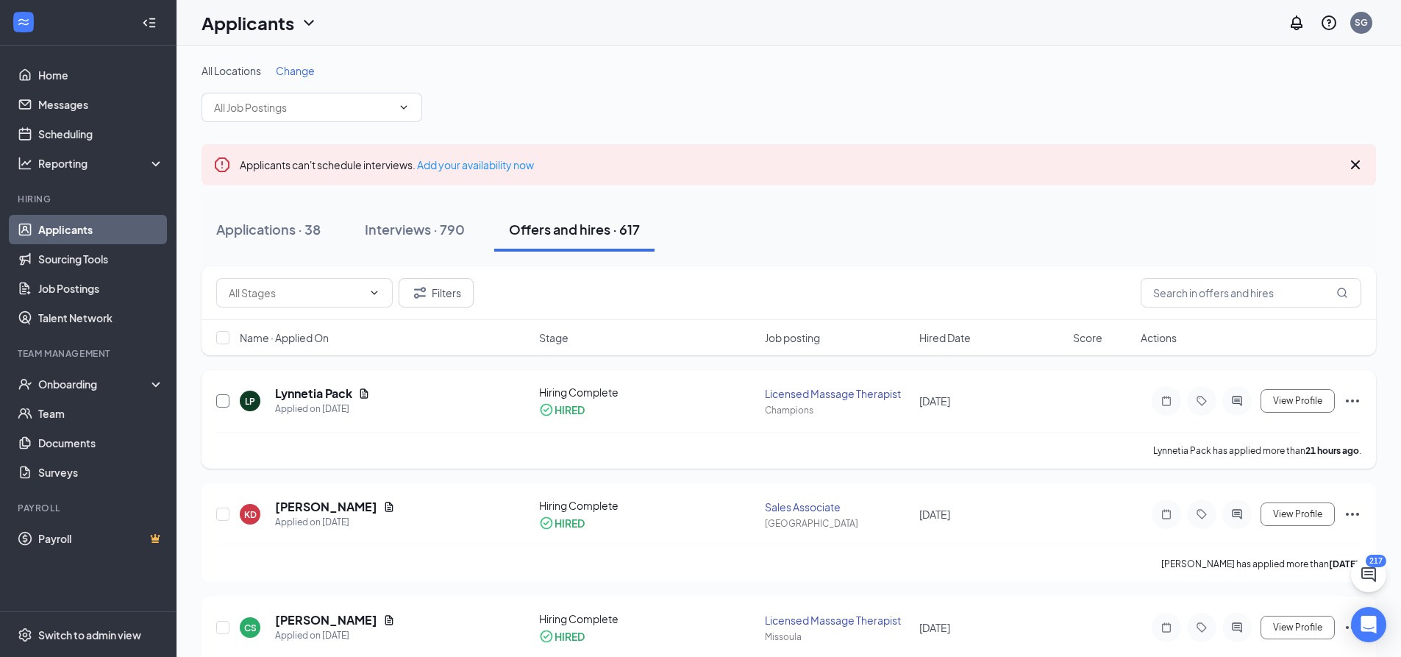
click at [224, 405] on input "checkbox" at bounding box center [222, 400] width 13 height 13
checkbox input "true"
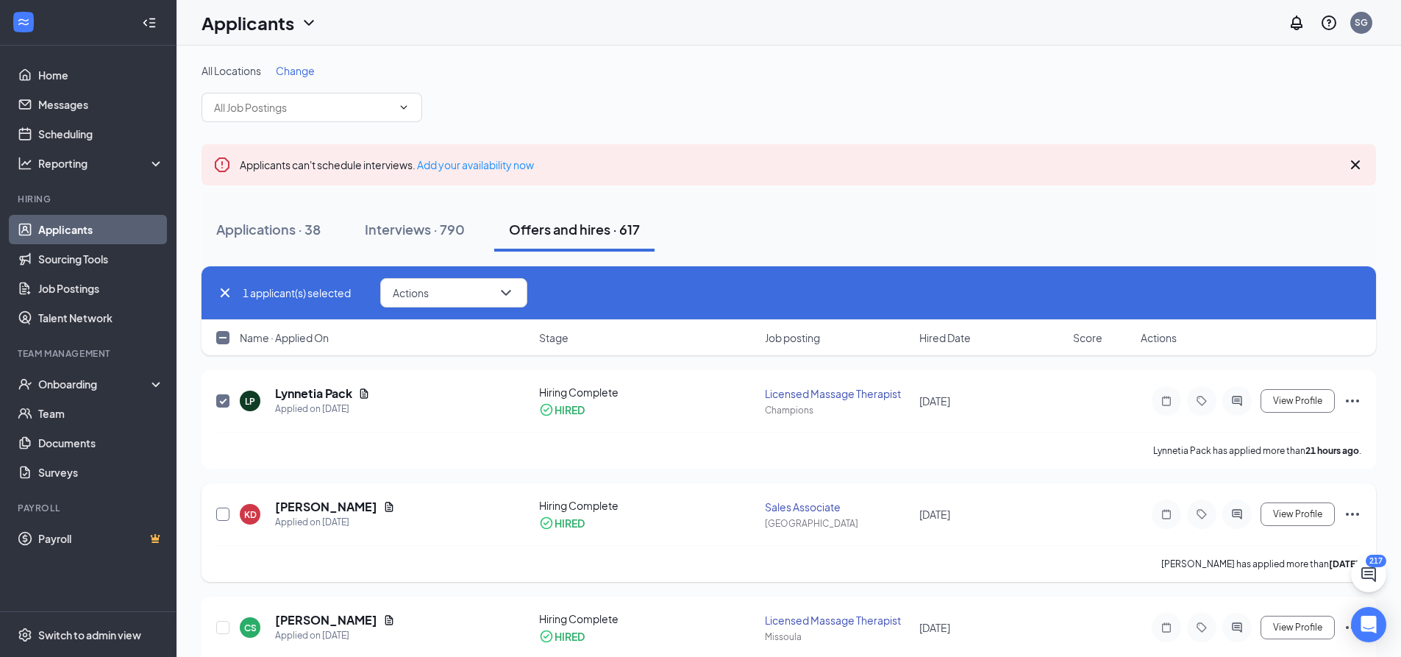
click at [223, 516] on input "checkbox" at bounding box center [222, 514] width 13 height 13
checkbox input "true"
click at [465, 296] on button "Actions" at bounding box center [453, 292] width 147 height 29
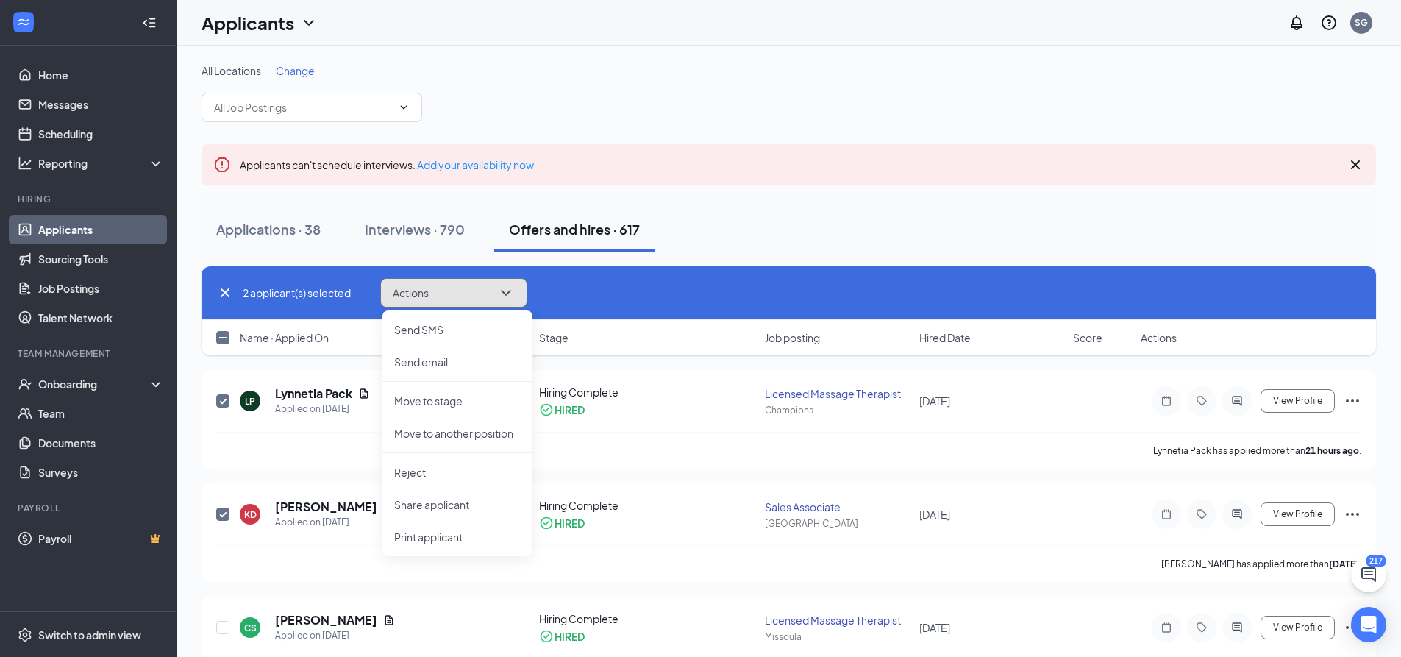
click at [500, 284] on icon "ChevronDown" at bounding box center [506, 293] width 18 height 18
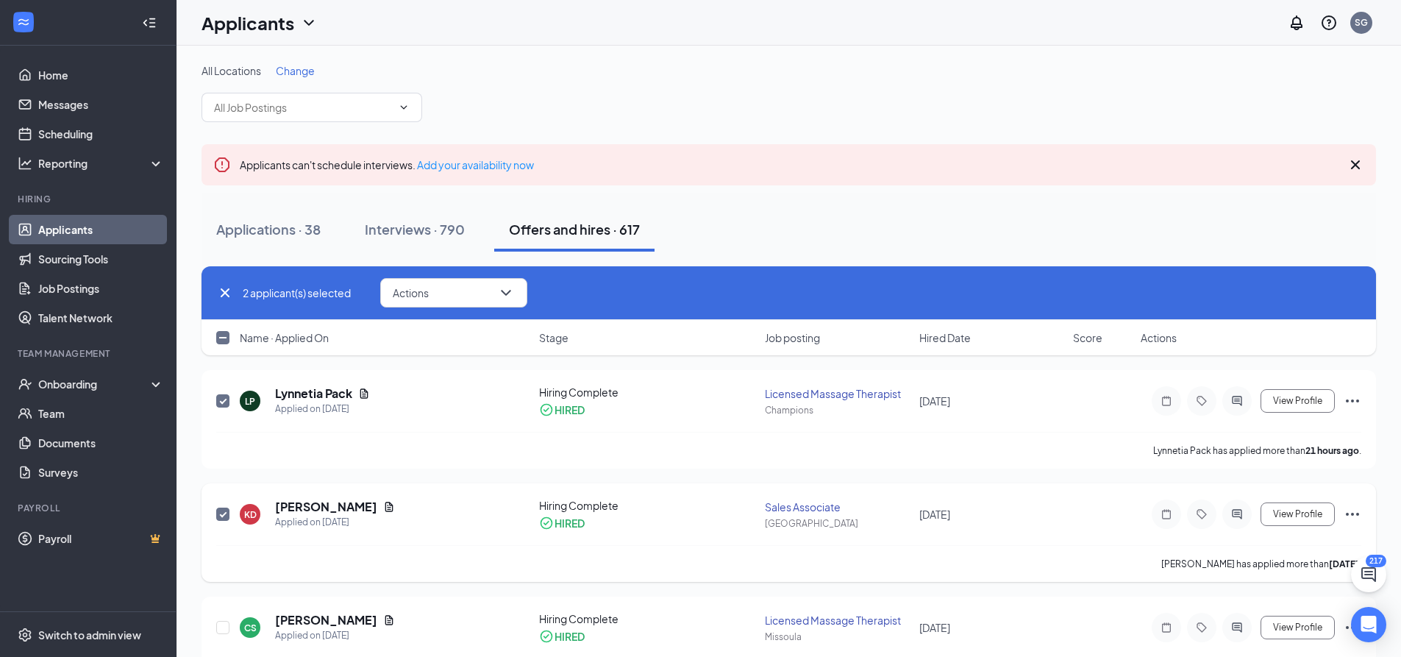
drag, startPoint x: 225, startPoint y: 397, endPoint x: 221, endPoint y: 519, distance: 122.9
click at [225, 397] on input "checkbox" at bounding box center [222, 400] width 13 height 13
checkbox input "false"
click at [219, 516] on input "checkbox" at bounding box center [222, 514] width 13 height 13
checkbox input "false"
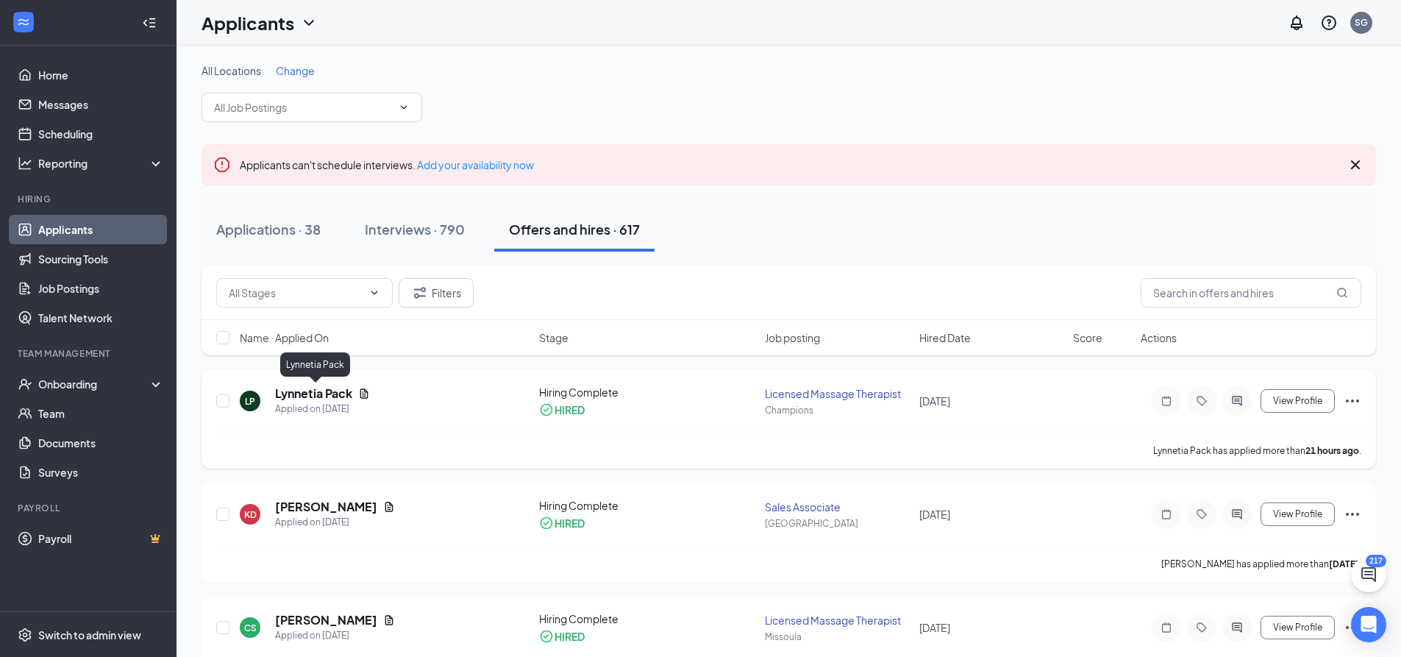
click at [323, 395] on h5 "Lynnetia Pack" at bounding box center [313, 393] width 77 height 16
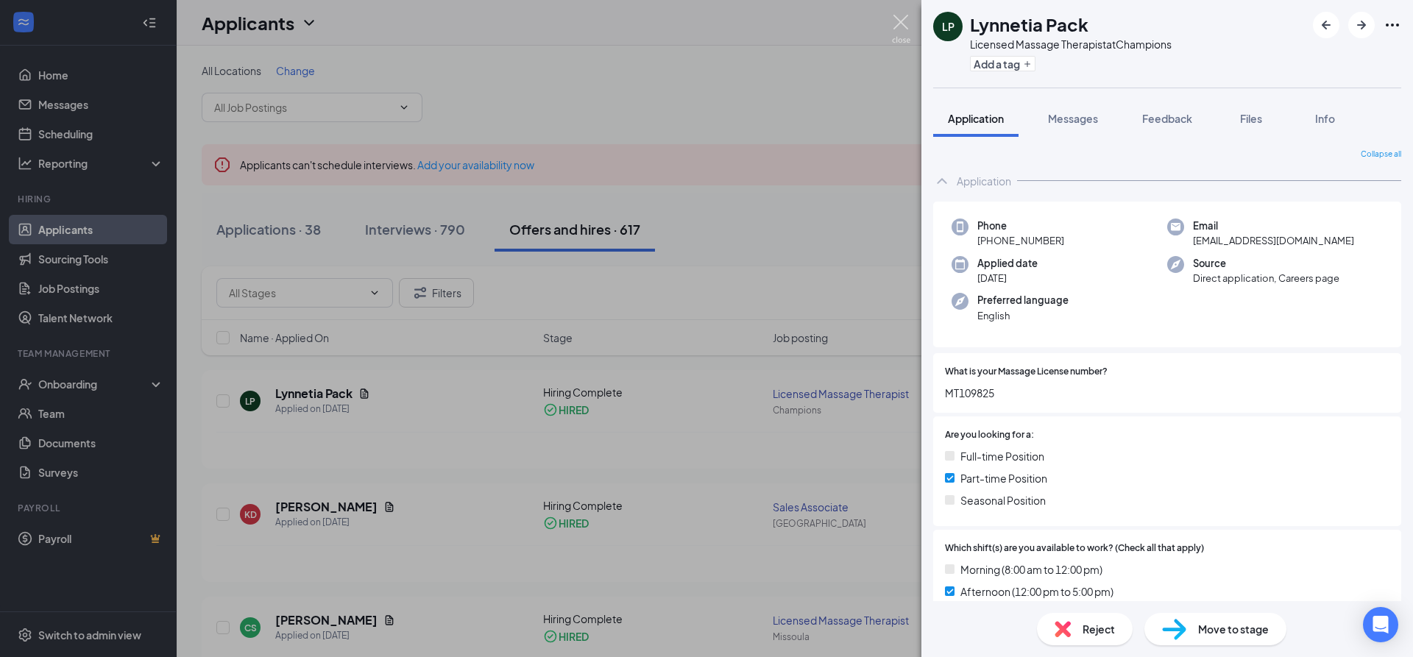
click at [898, 22] on img at bounding box center [901, 29] width 18 height 29
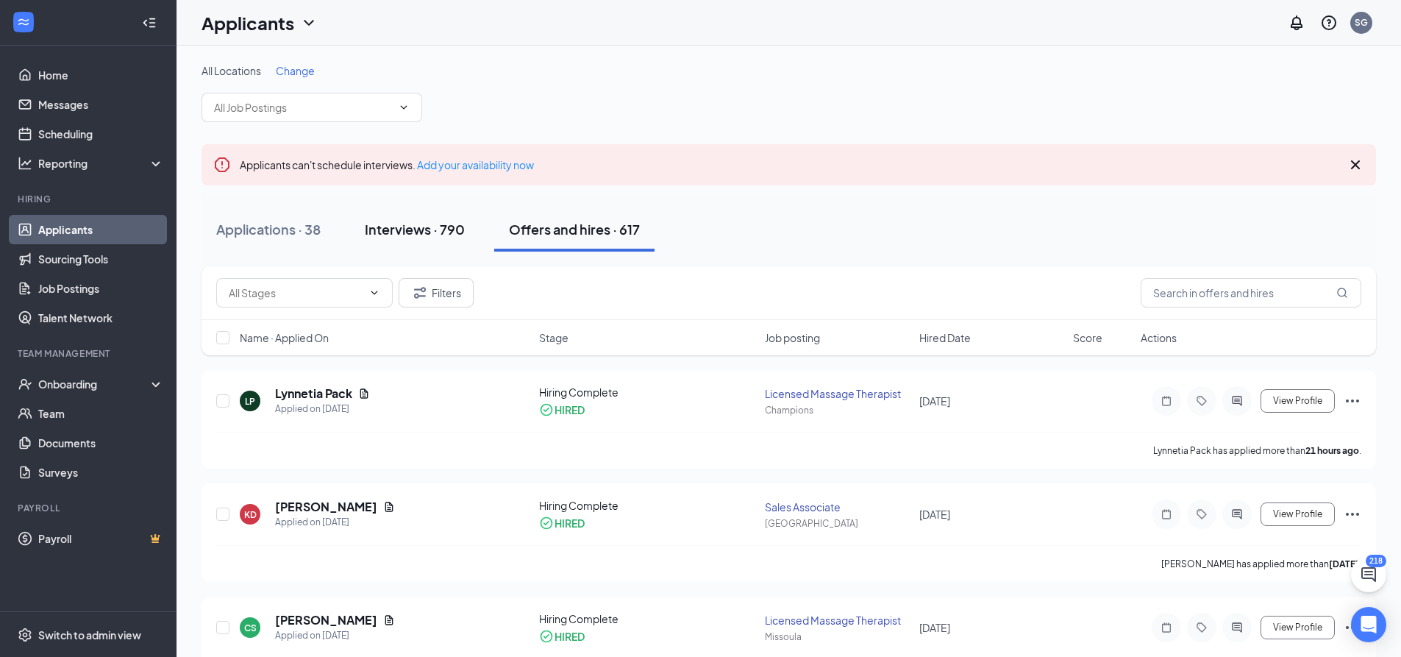
click at [411, 246] on button "Interviews · 790" at bounding box center [414, 229] width 129 height 44
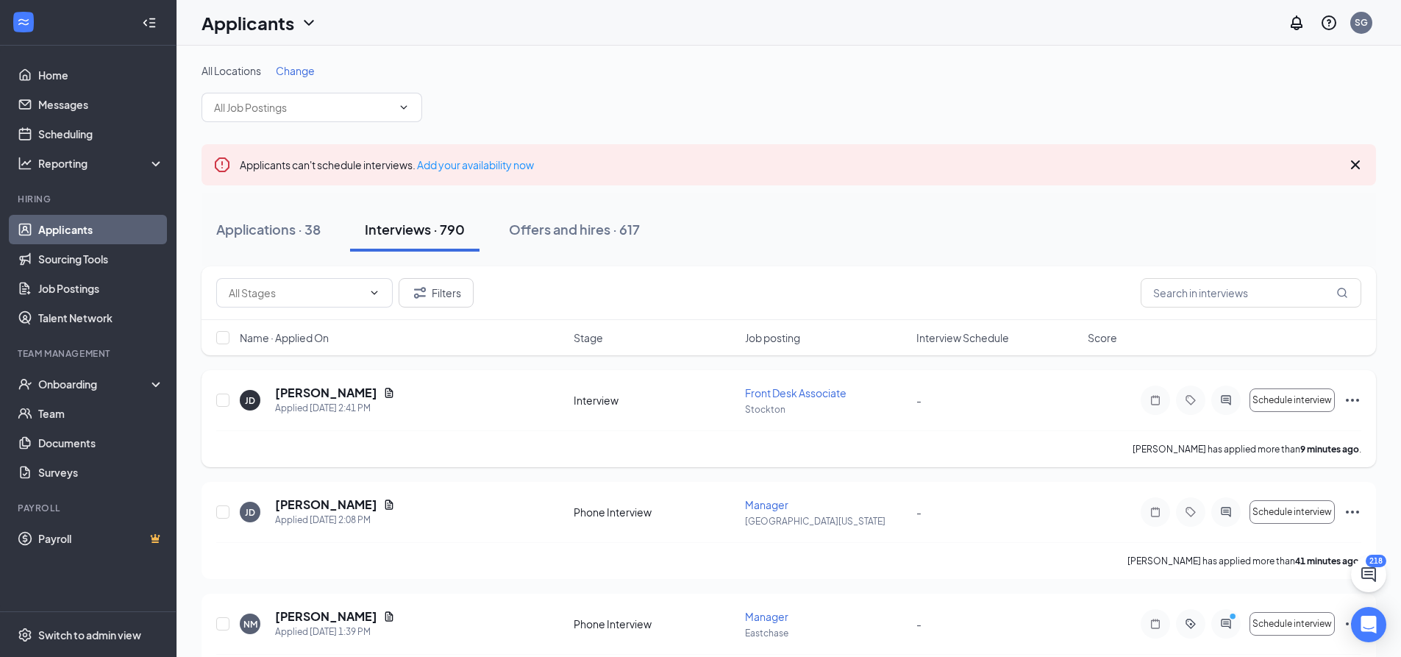
click at [299, 395] on h5 "[PERSON_NAME]" at bounding box center [326, 393] width 102 height 16
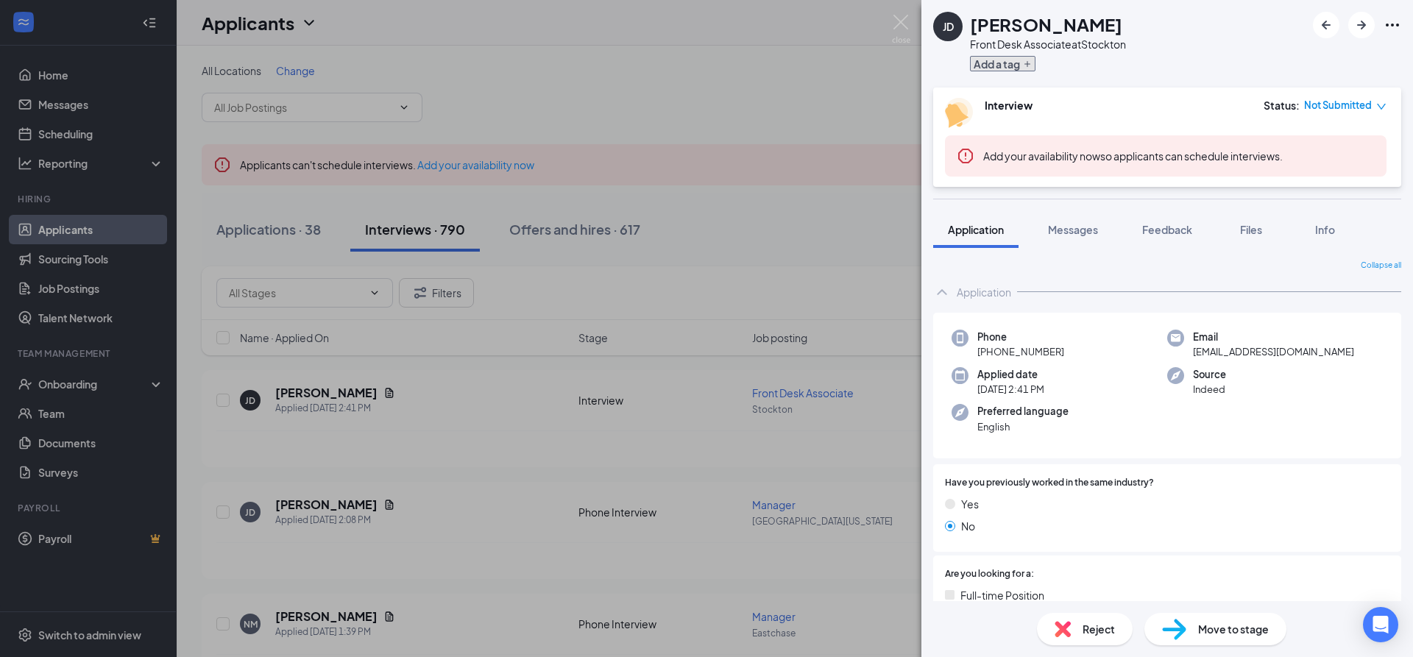
click at [1015, 68] on button "Add a tag" at bounding box center [1002, 63] width 65 height 15
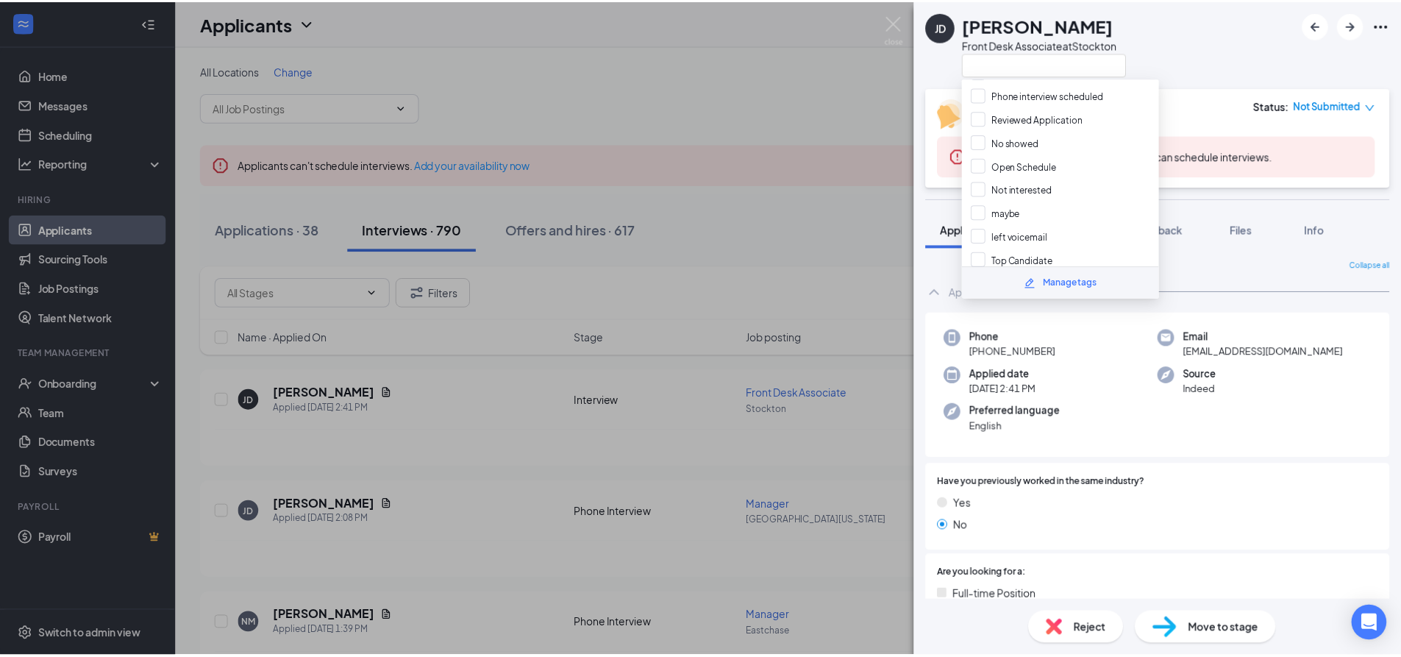
scroll to position [64, 0]
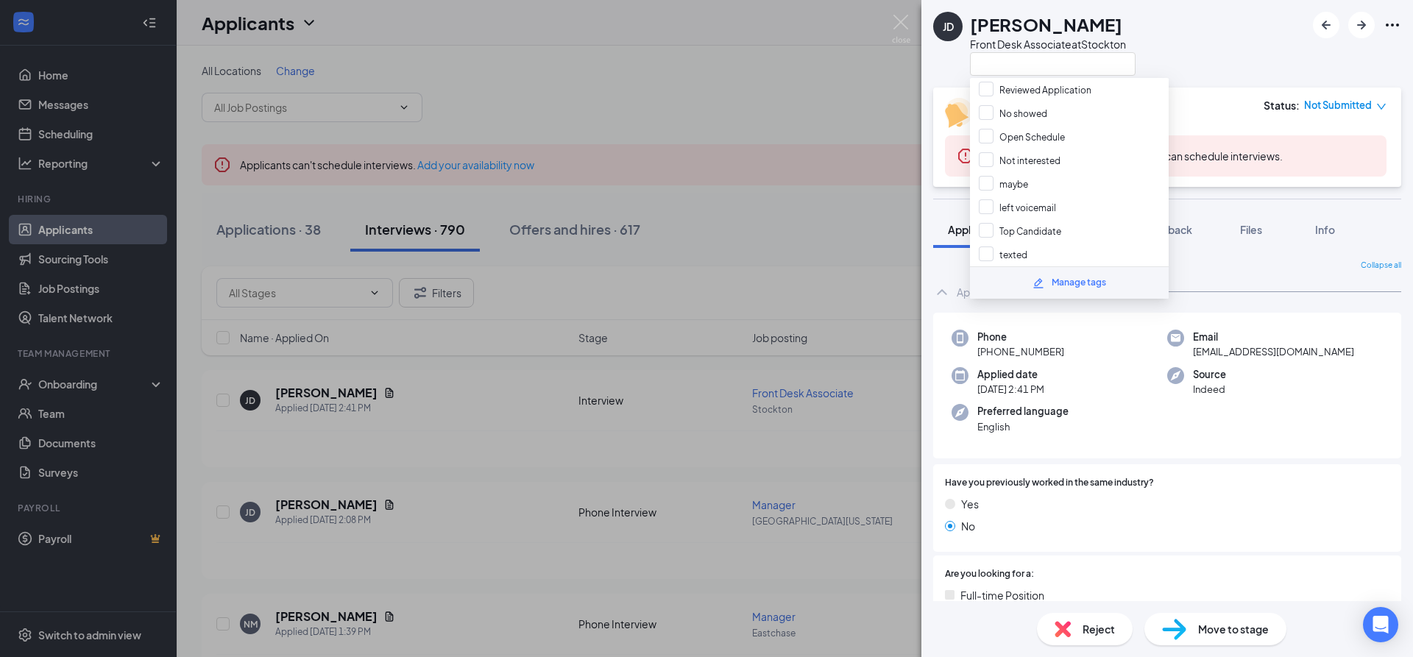
click at [1184, 54] on div "[PERSON_NAME] [PERSON_NAME] Front Desk Associate at [GEOGRAPHIC_DATA]" at bounding box center [1166, 44] width 491 height 88
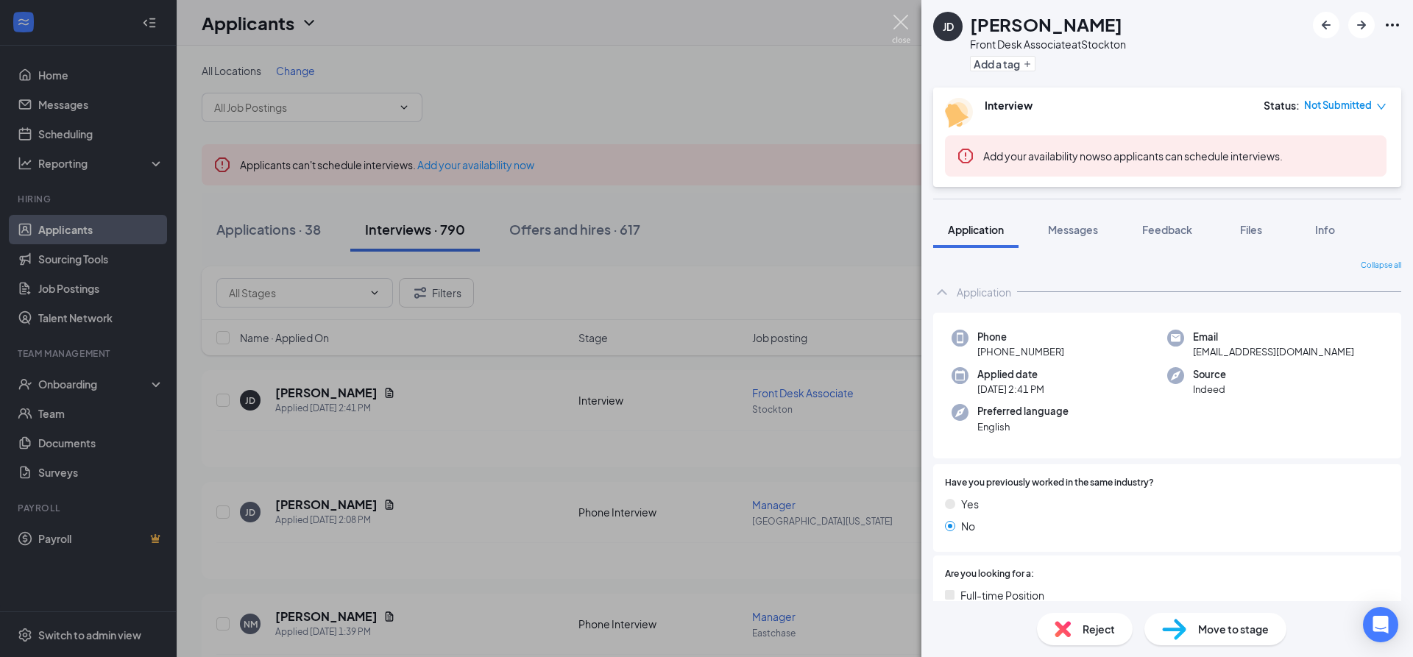
click at [904, 15] on img at bounding box center [901, 29] width 18 height 29
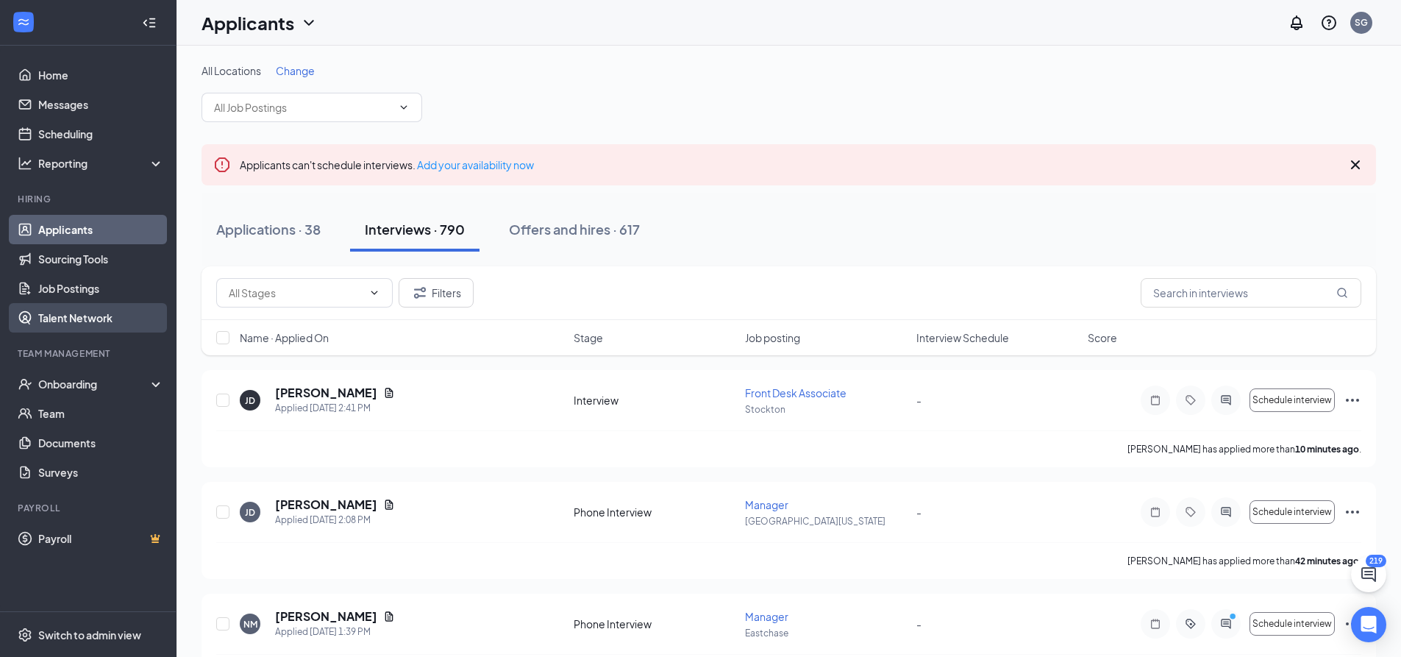
click at [110, 314] on link "Talent Network" at bounding box center [101, 317] width 126 height 29
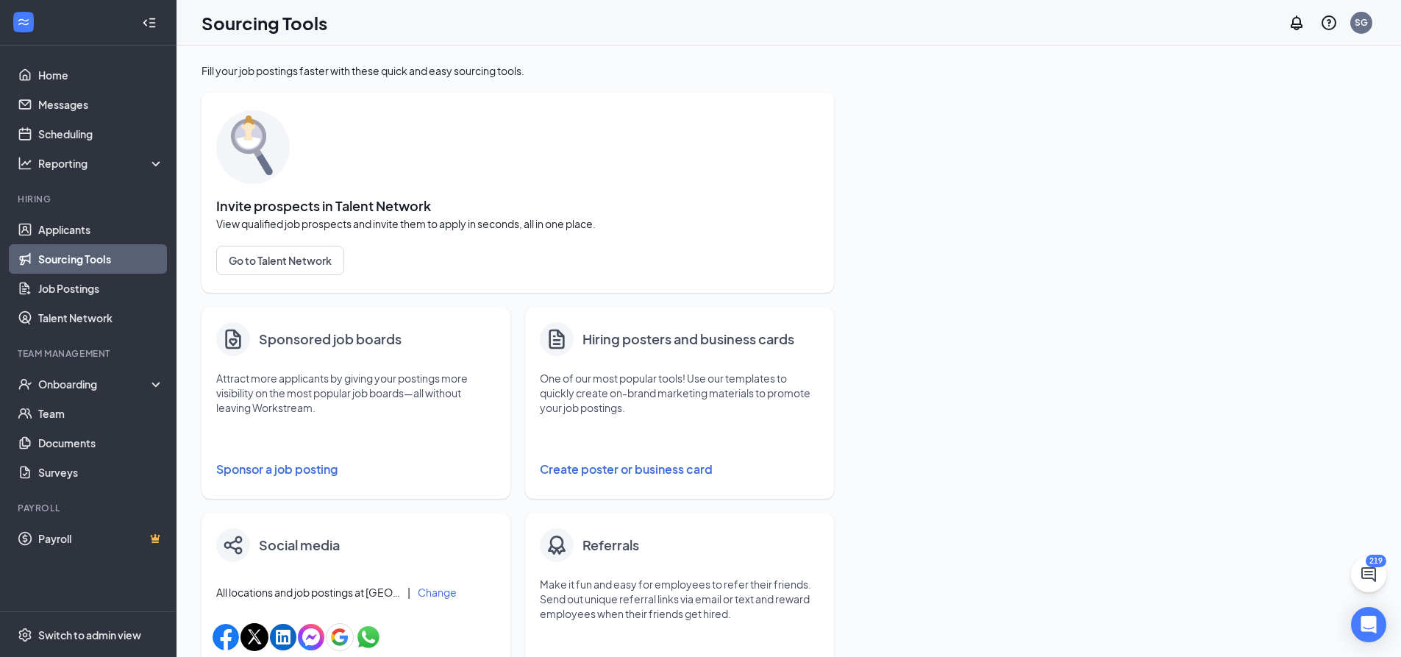
click at [569, 466] on button "Create poster or business card" at bounding box center [680, 469] width 280 height 29
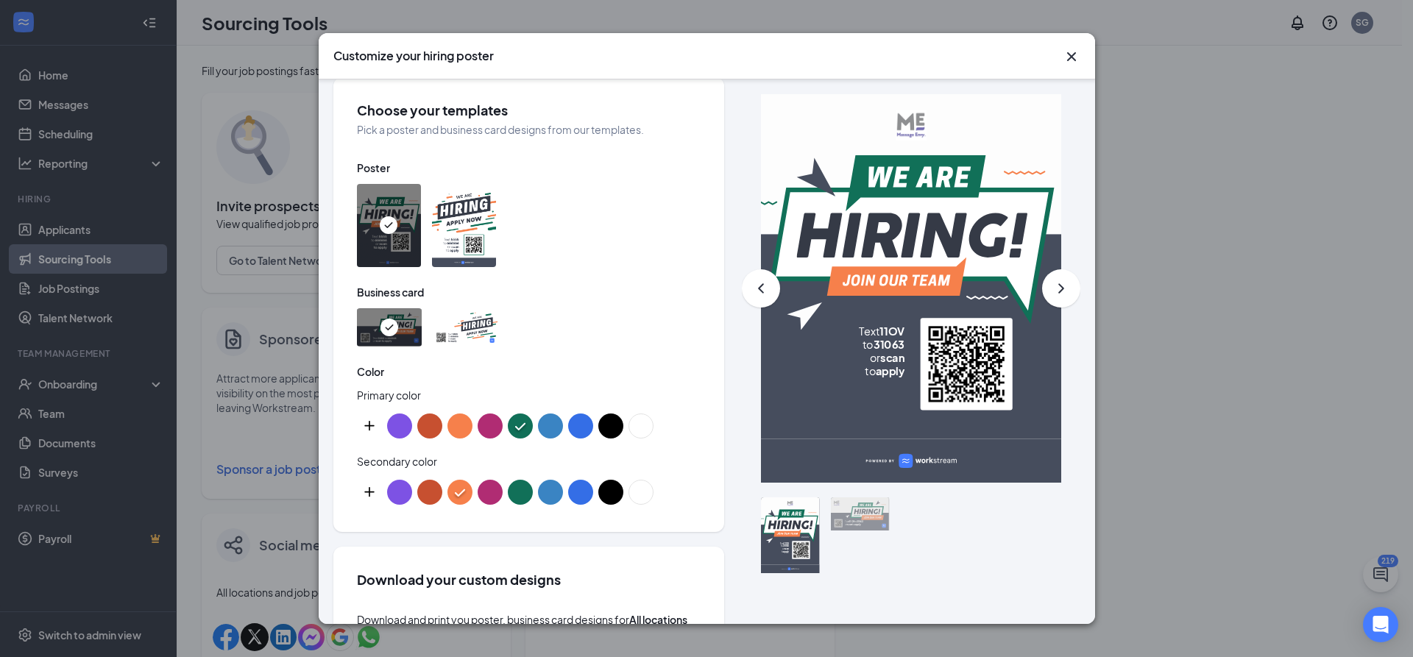
scroll to position [589, 0]
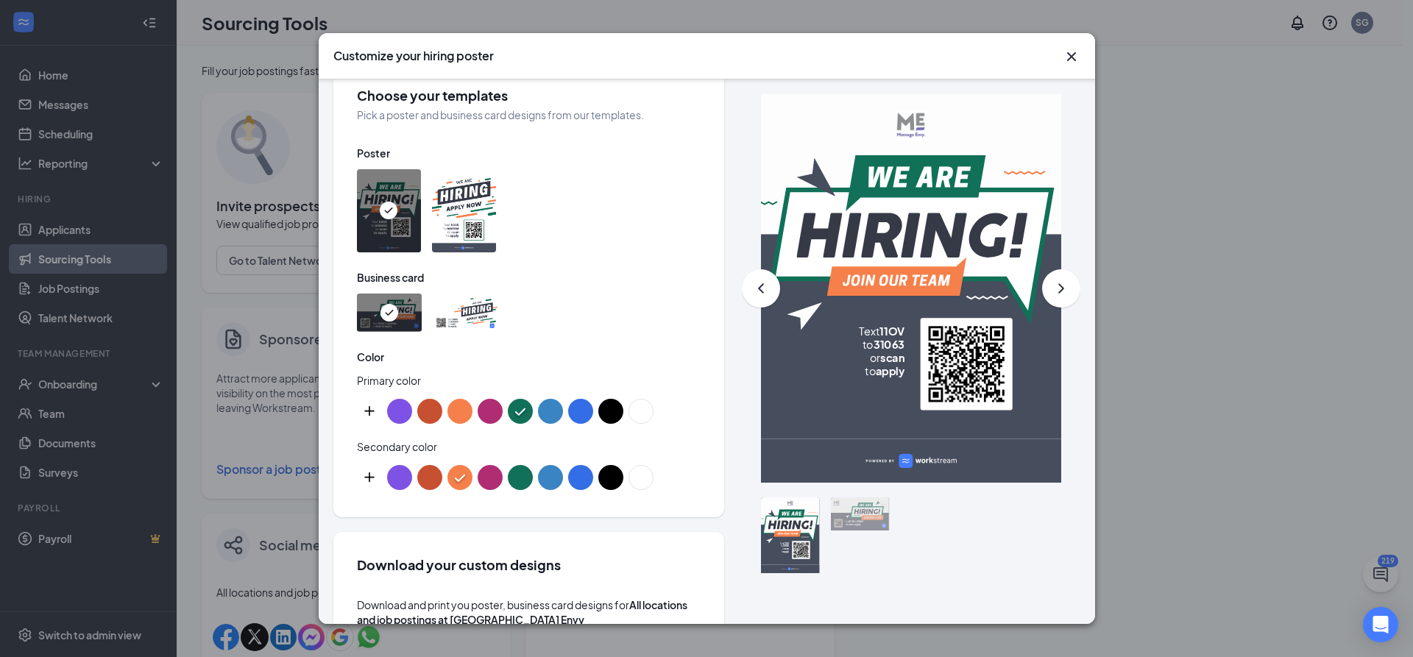
click at [482, 210] on img at bounding box center [464, 210] width 64 height 83
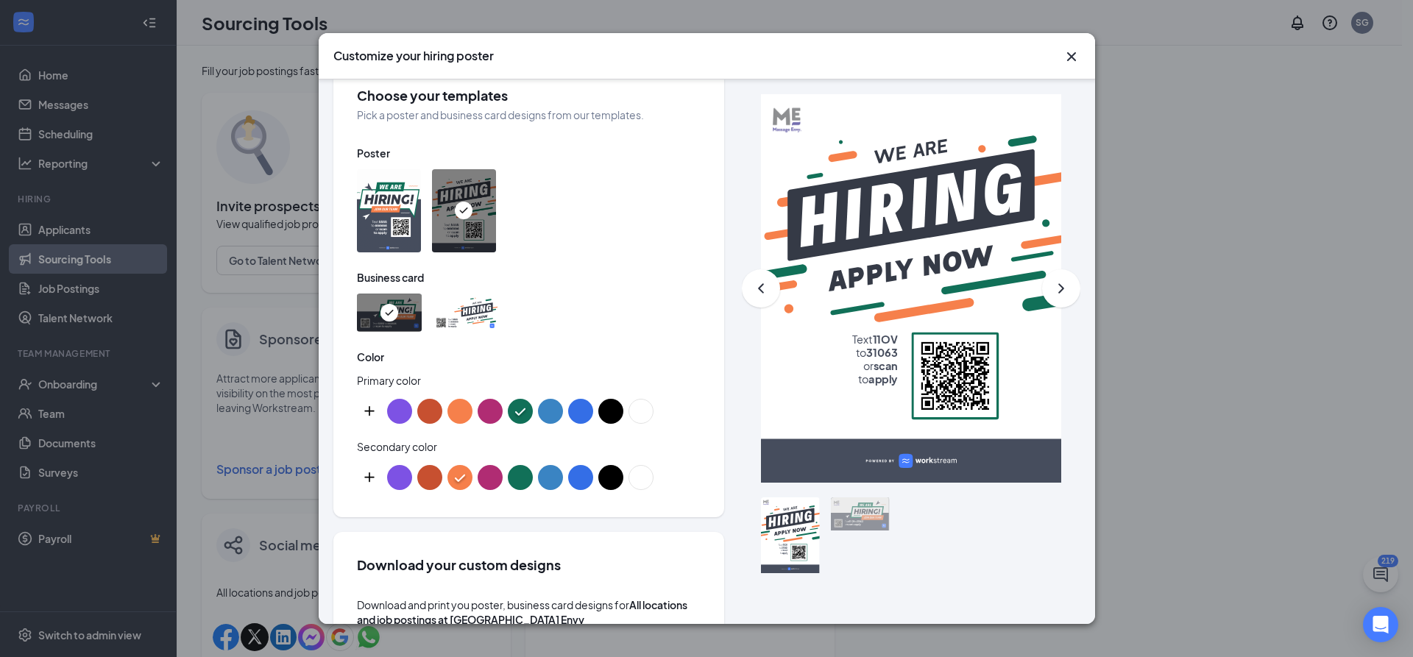
click at [386, 224] on img at bounding box center [389, 210] width 64 height 83
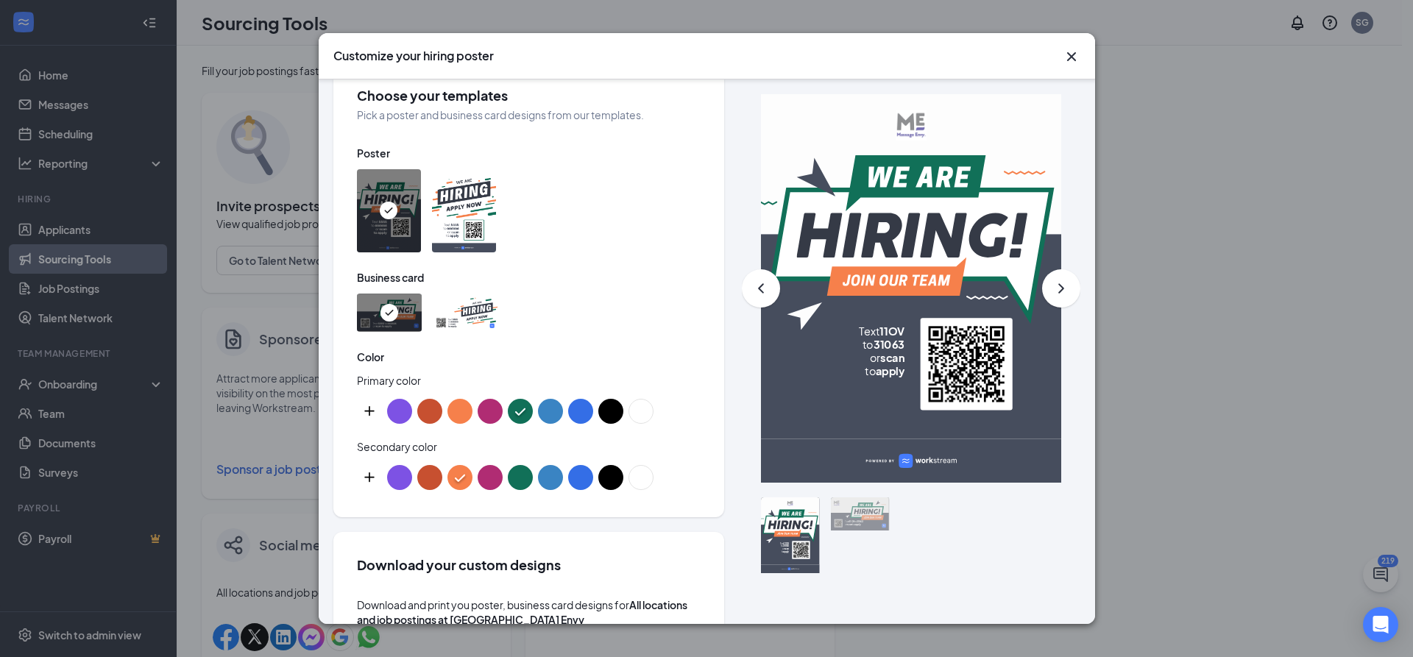
click at [402, 411] on button "color button #7D52E4" at bounding box center [399, 411] width 25 height 25
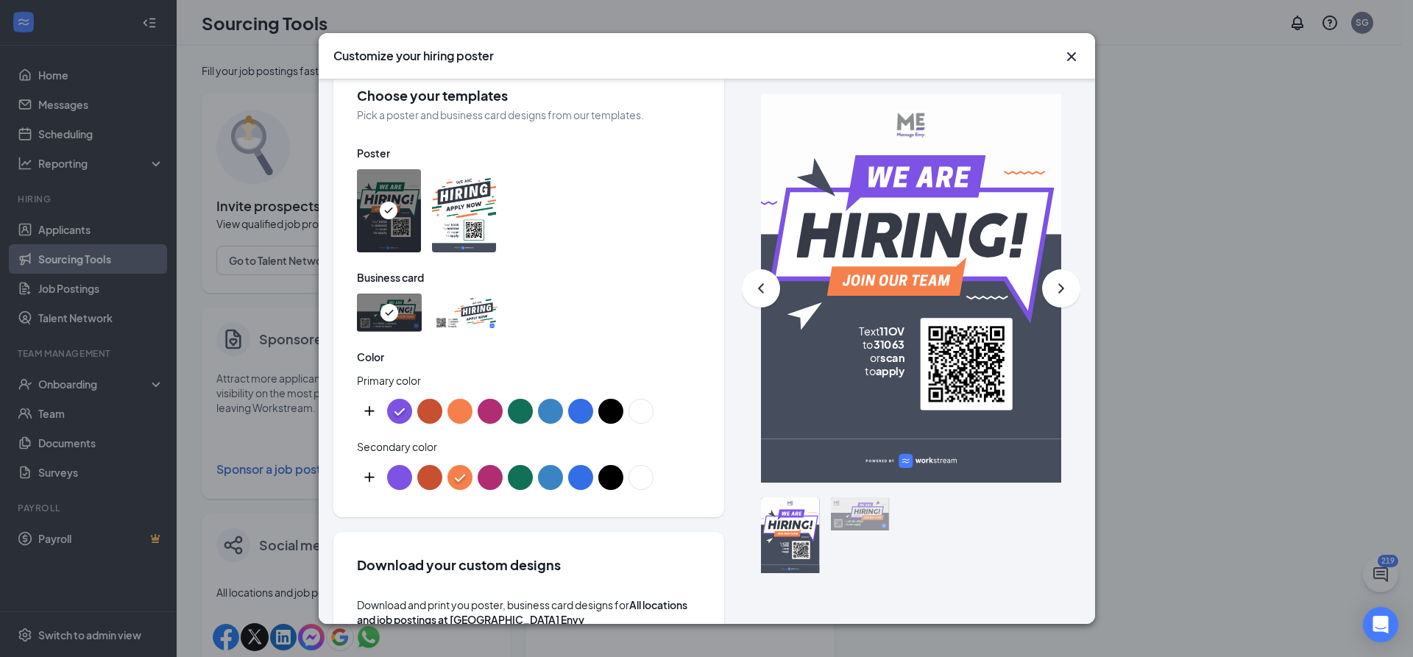
click at [604, 479] on button "color button #000000" at bounding box center [610, 477] width 25 height 25
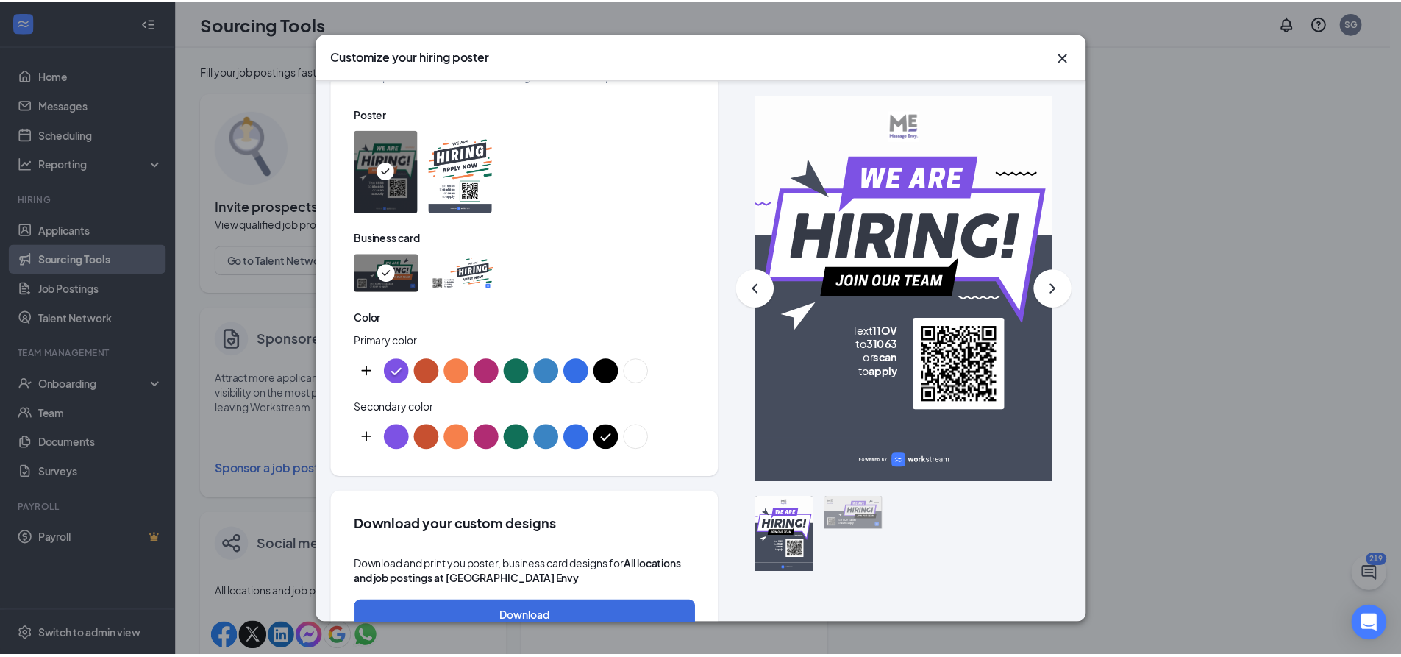
scroll to position [662, 0]
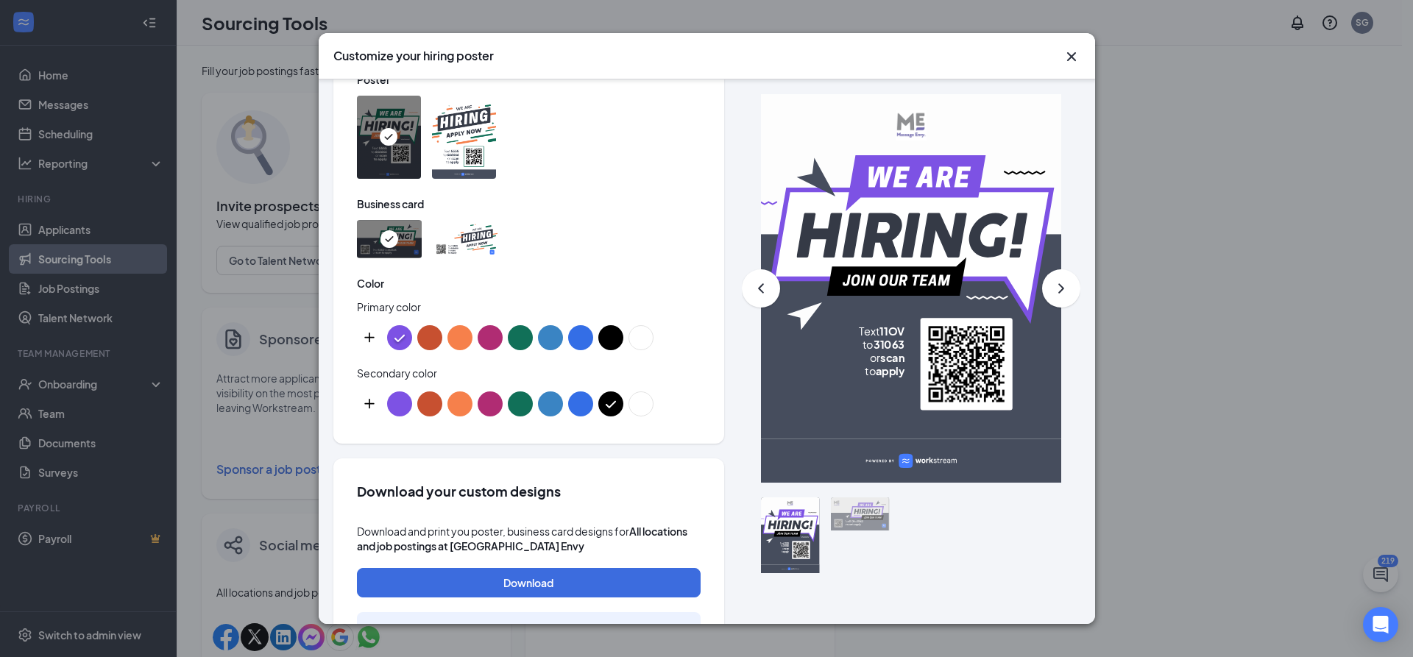
click at [1068, 62] on icon "Cross" at bounding box center [1071, 57] width 18 height 18
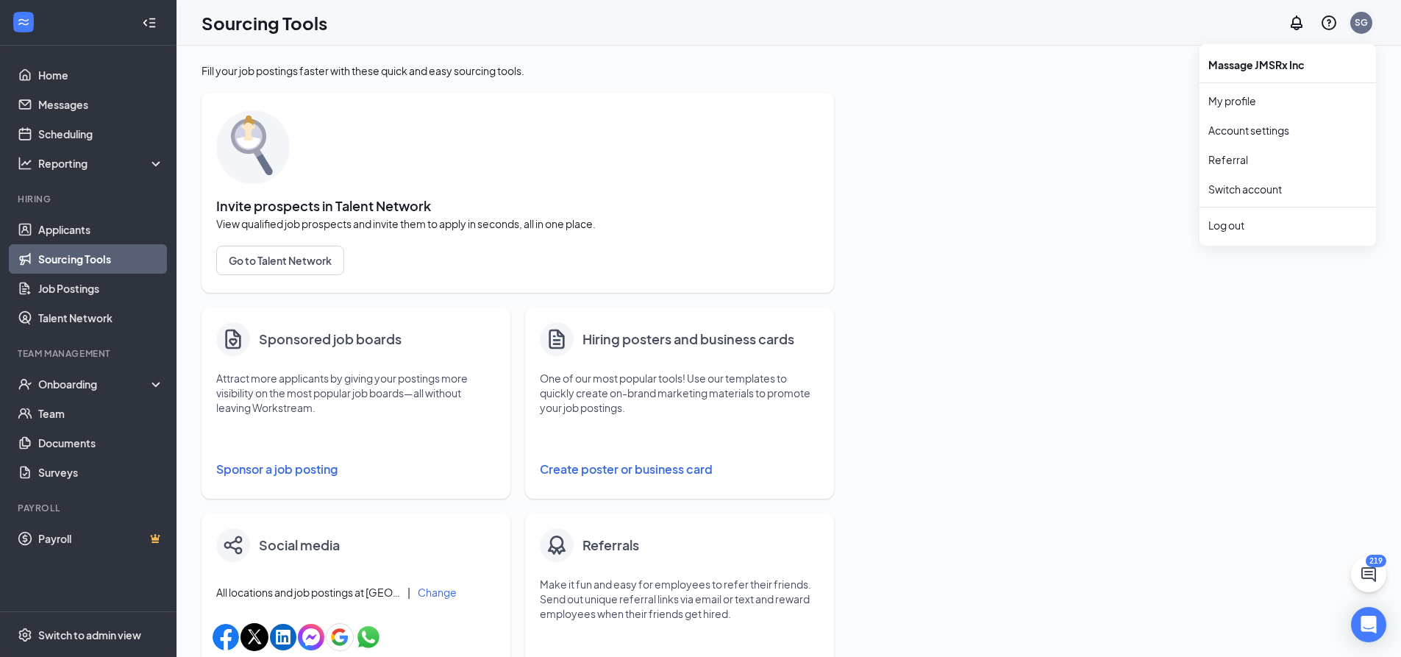
click at [1367, 28] on div "SG" at bounding box center [1361, 22] width 13 height 13
click at [1250, 132] on link "Account settings" at bounding box center [1288, 130] width 159 height 15
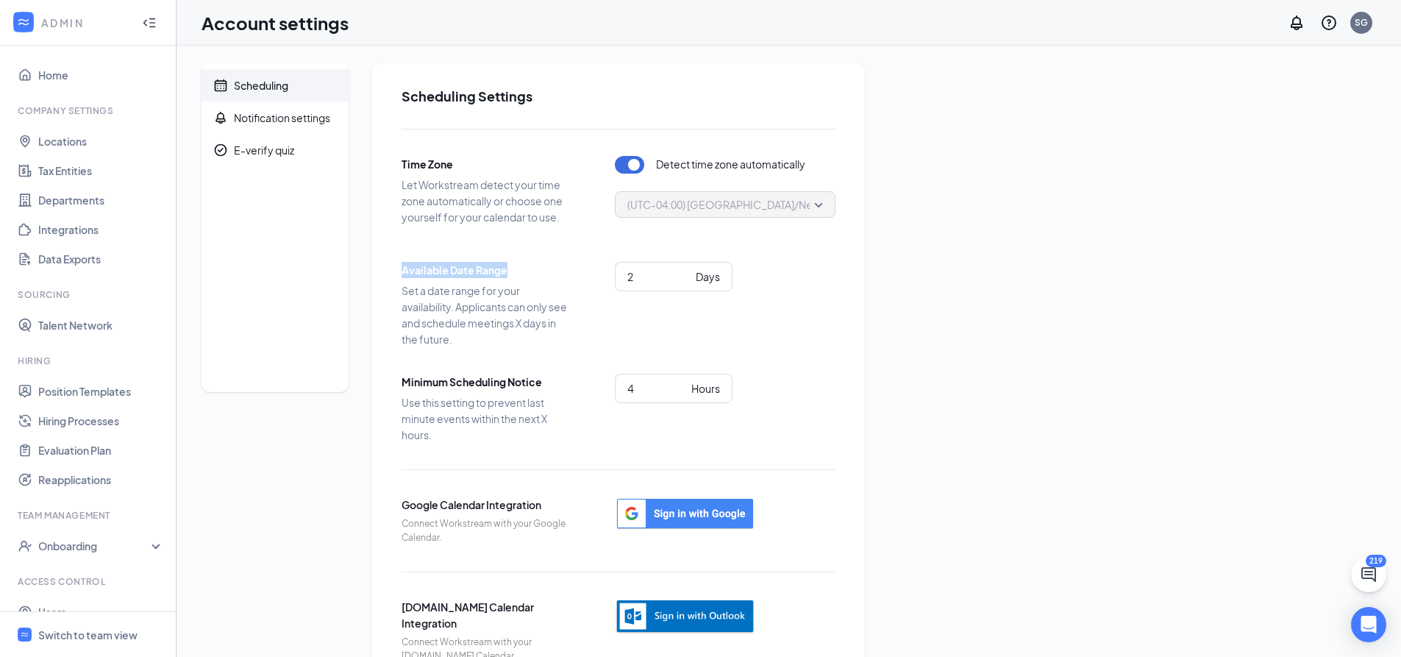
drag, startPoint x: 402, startPoint y: 271, endPoint x: 508, endPoint y: 274, distance: 106.0
click at [508, 274] on span "Available Date Range" at bounding box center [486, 270] width 169 height 16
click at [544, 382] on span "Minimum Scheduling Notice" at bounding box center [486, 382] width 169 height 16
drag, startPoint x: 550, startPoint y: 382, endPoint x: 390, endPoint y: 391, distance: 160.6
click at [390, 391] on div "Scheduling Settings Time Zone Let Workstream detect your time zone automaticall…" at bounding box center [618, 374] width 493 height 623
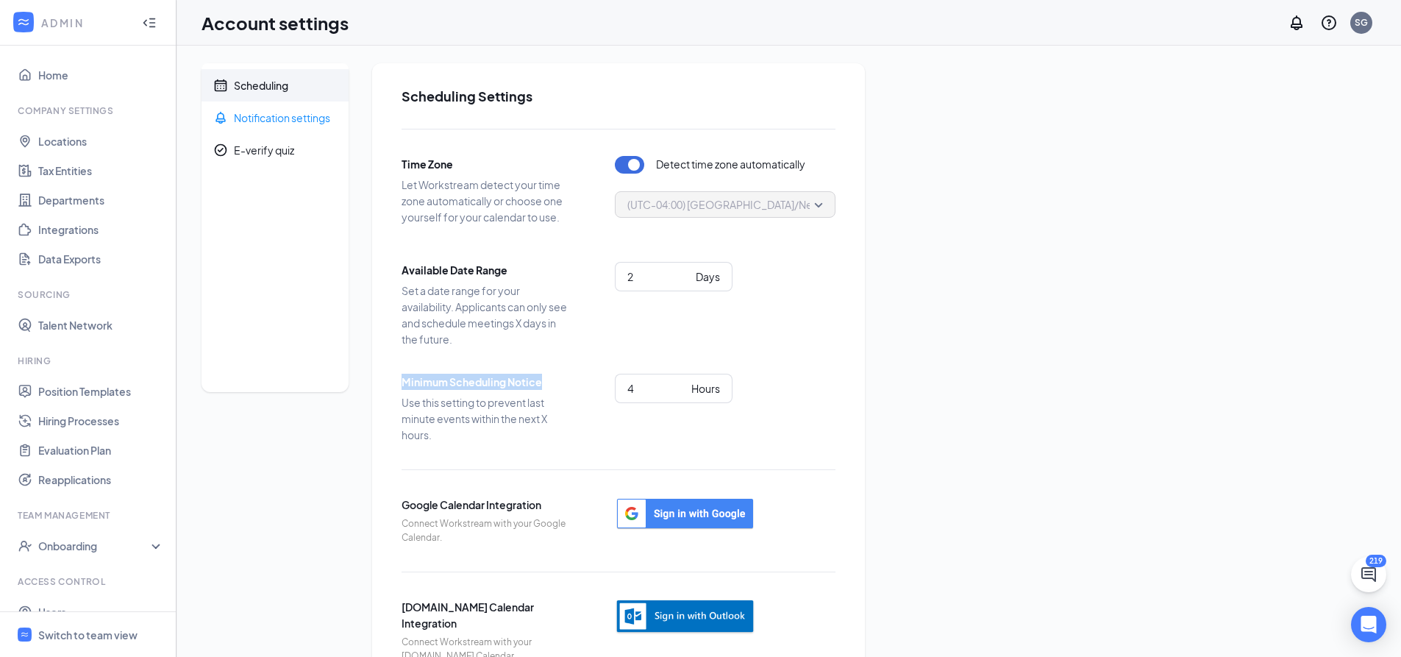
drag, startPoint x: 293, startPoint y: 124, endPoint x: 296, endPoint y: 269, distance: 145.0
click at [293, 124] on div "Notification settings" at bounding box center [282, 117] width 96 height 15
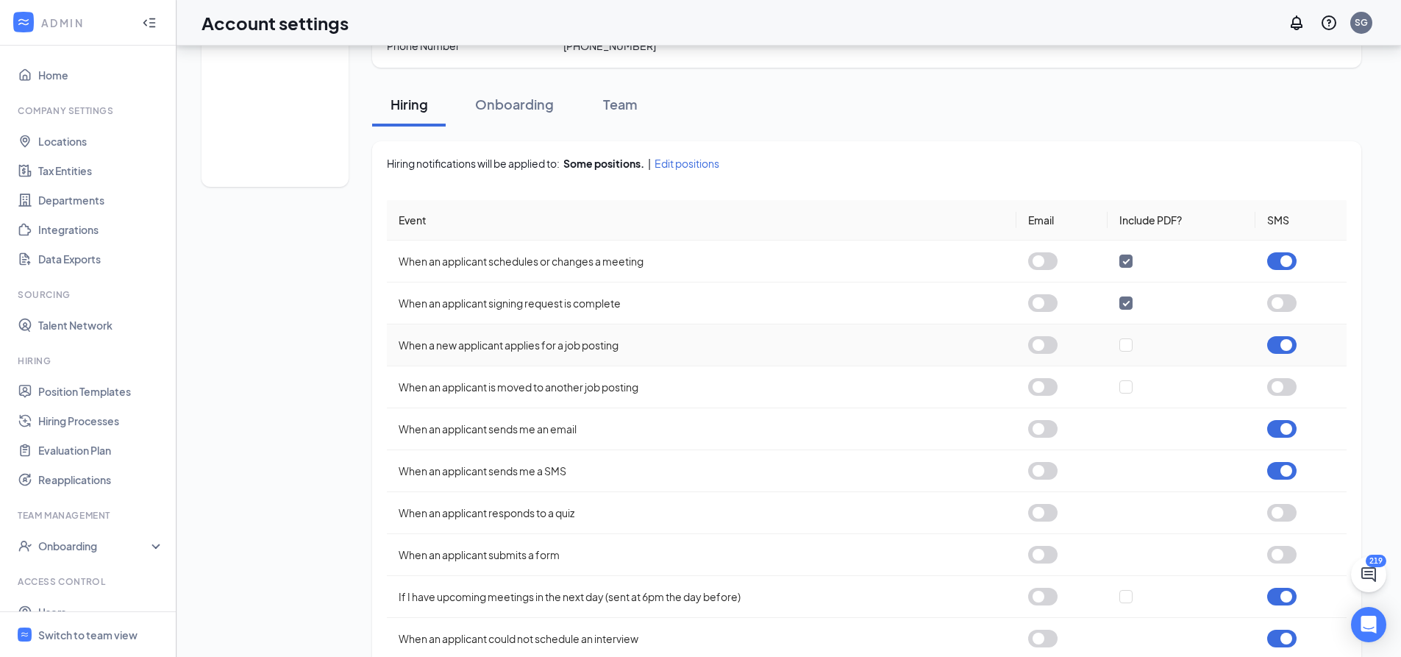
scroll to position [135, 0]
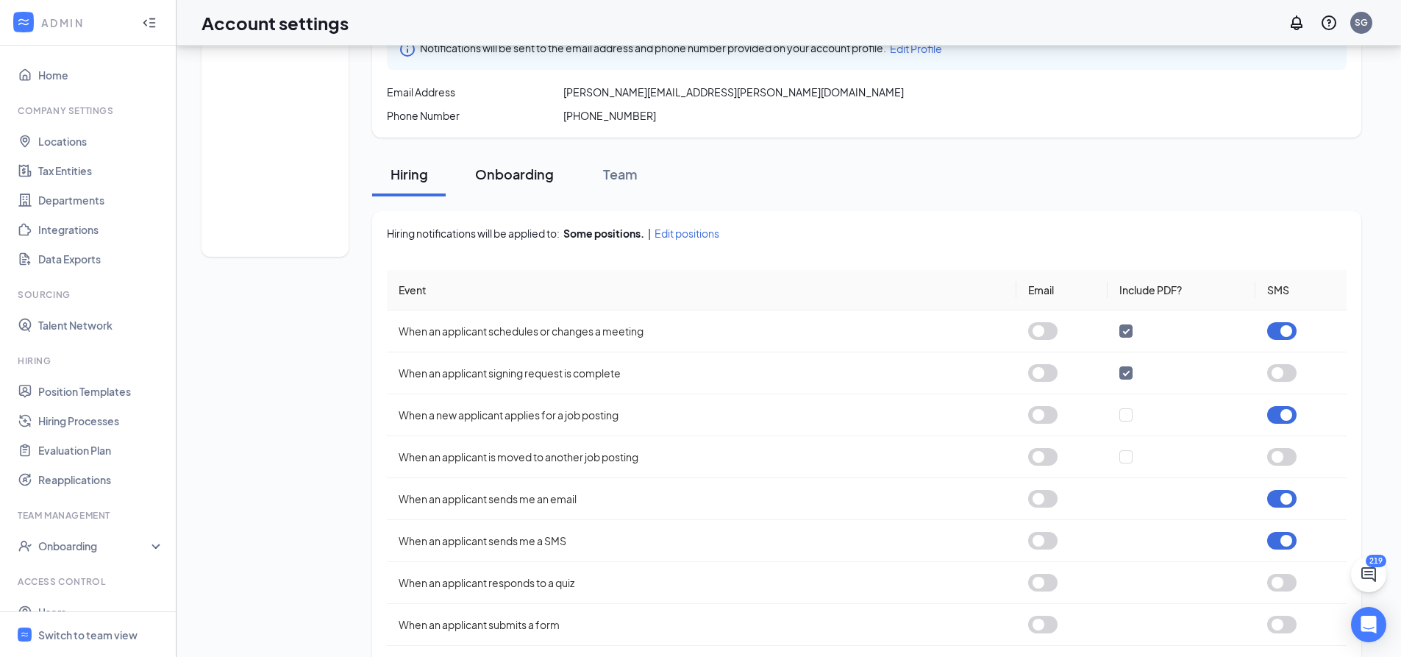
click at [533, 174] on div "Onboarding" at bounding box center [514, 174] width 79 height 18
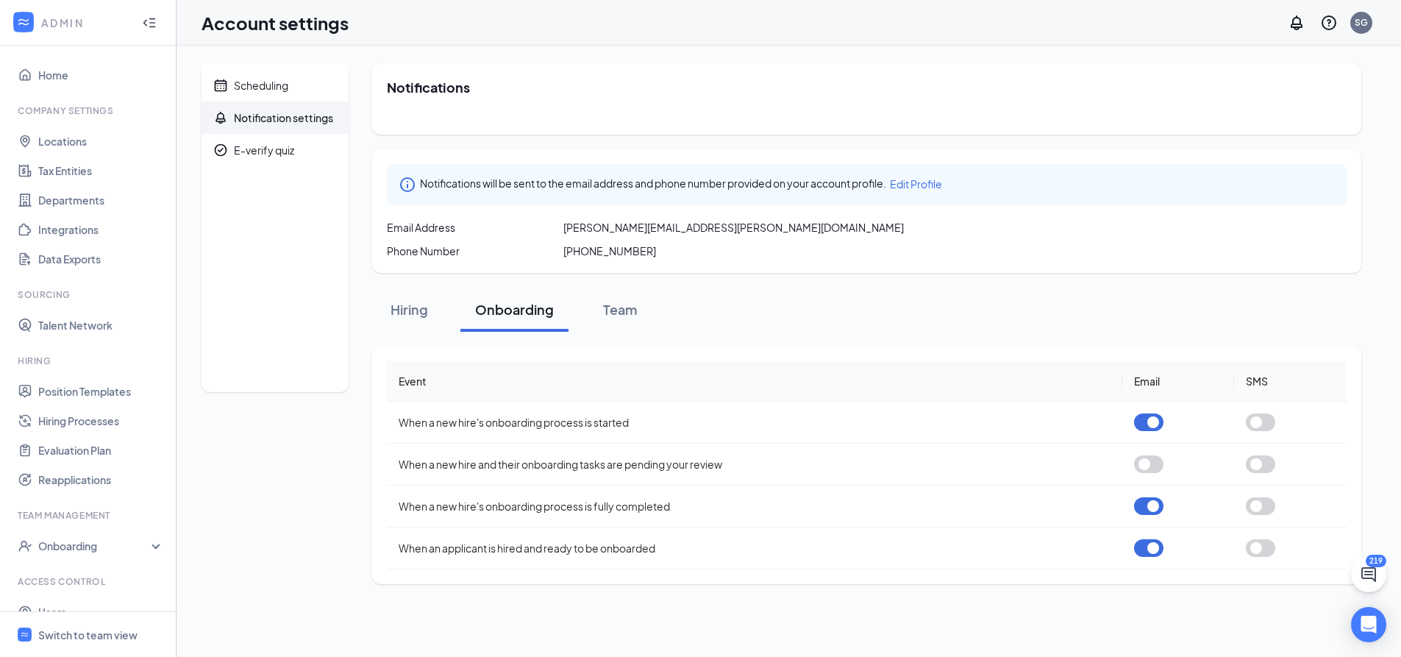
scroll to position [0, 0]
click at [622, 311] on div "Team" at bounding box center [620, 309] width 44 height 18
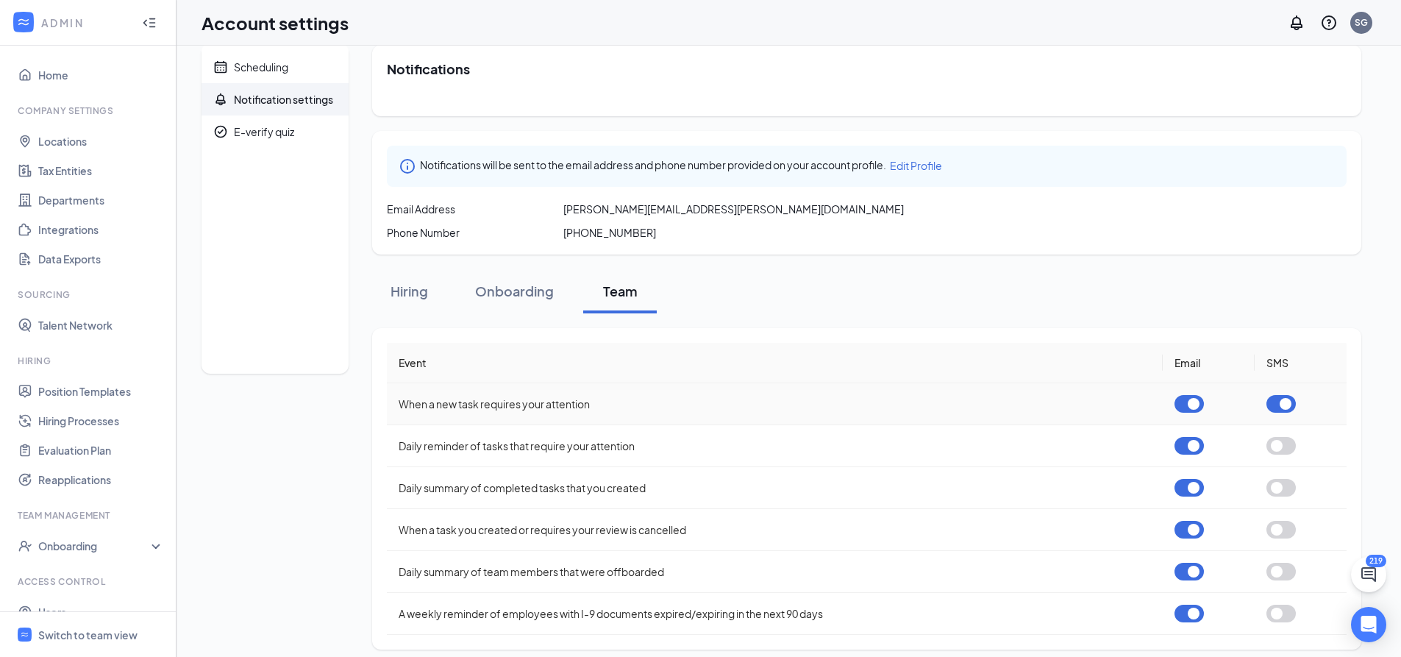
scroll to position [29, 0]
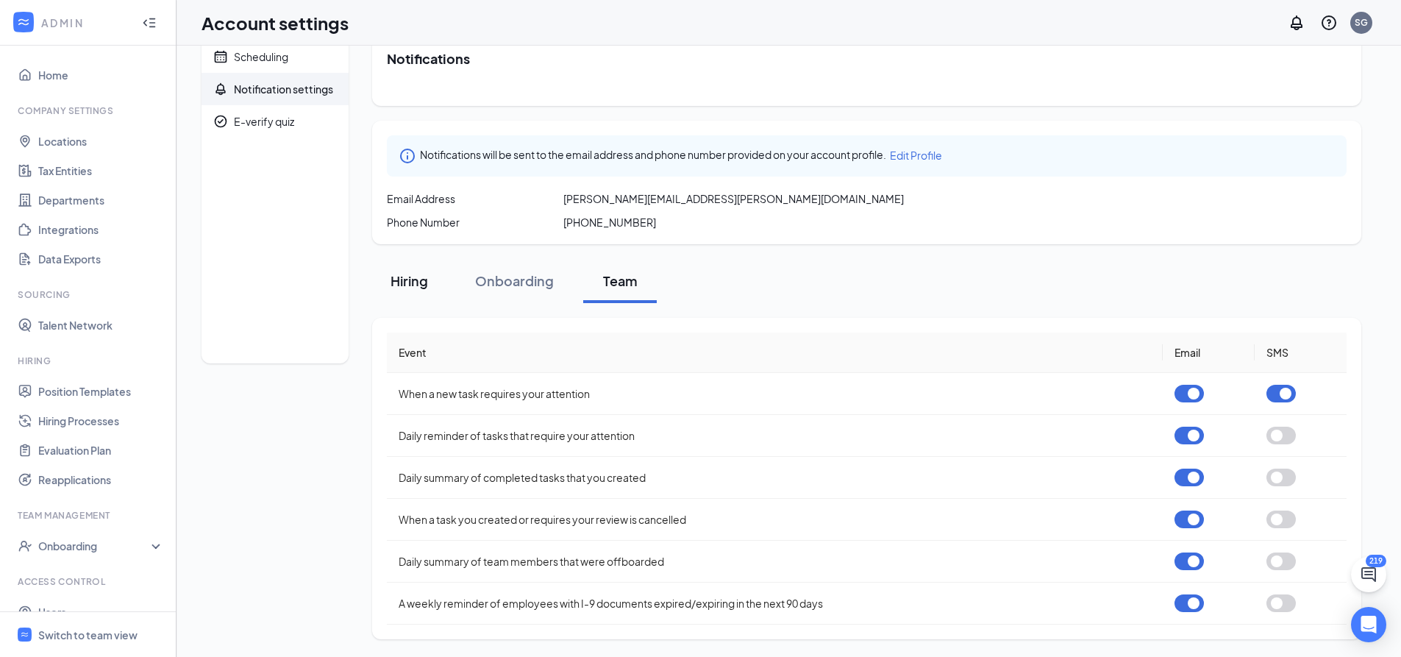
click at [436, 276] on button "Hiring" at bounding box center [409, 281] width 74 height 44
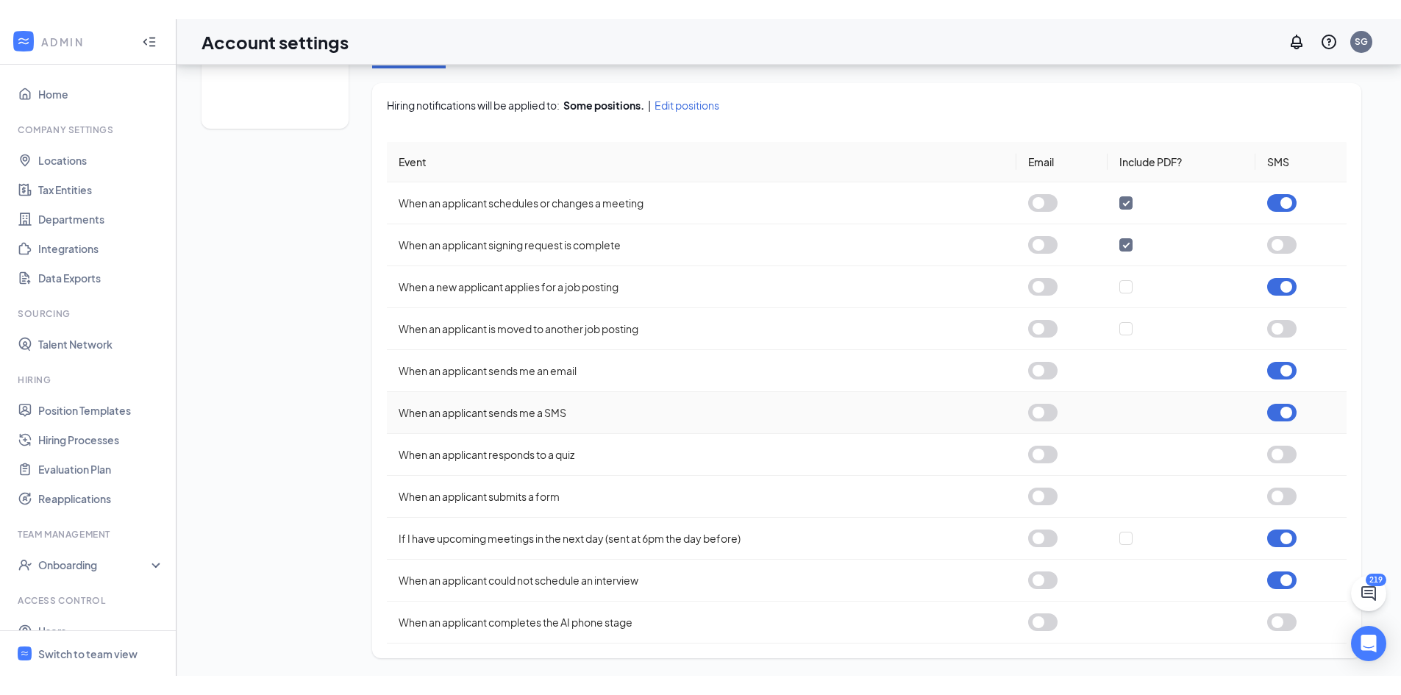
scroll to position [0, 0]
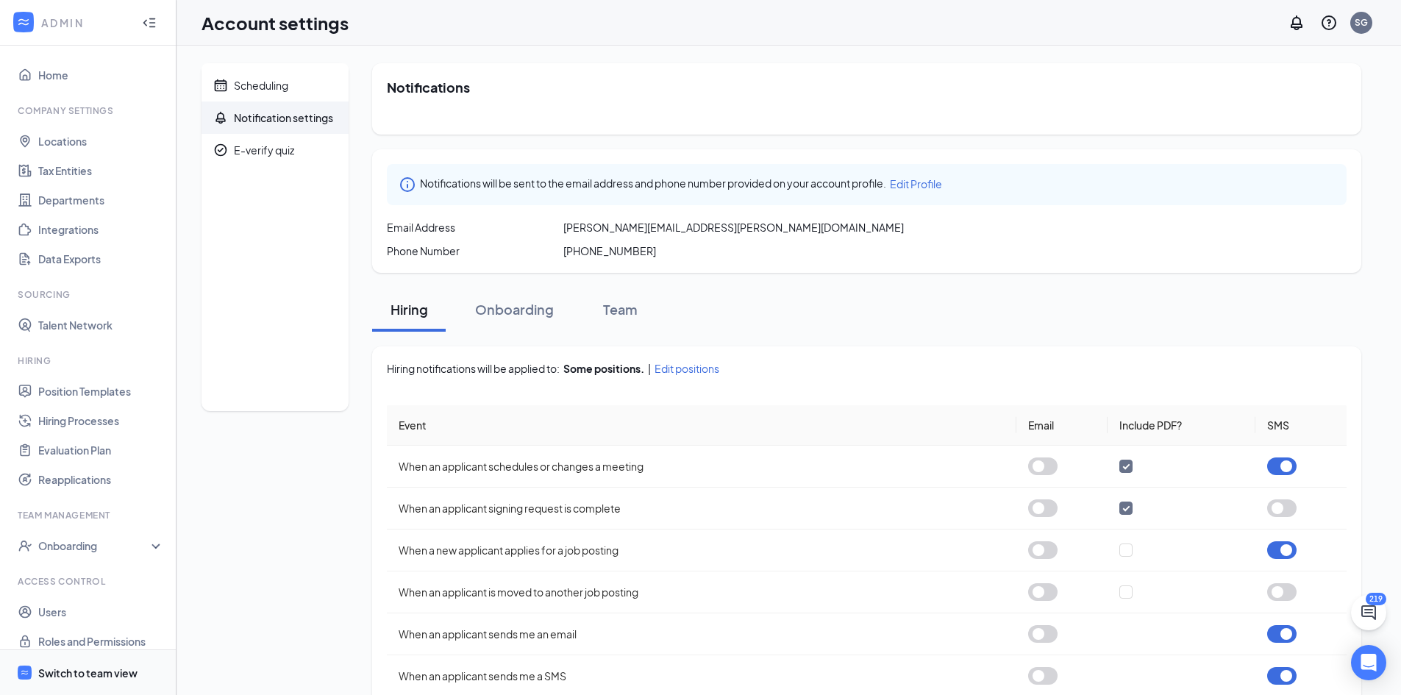
click at [111, 656] on div "Switch to team view" at bounding box center [87, 673] width 99 height 15
